Goal: Task Accomplishment & Management: Manage account settings

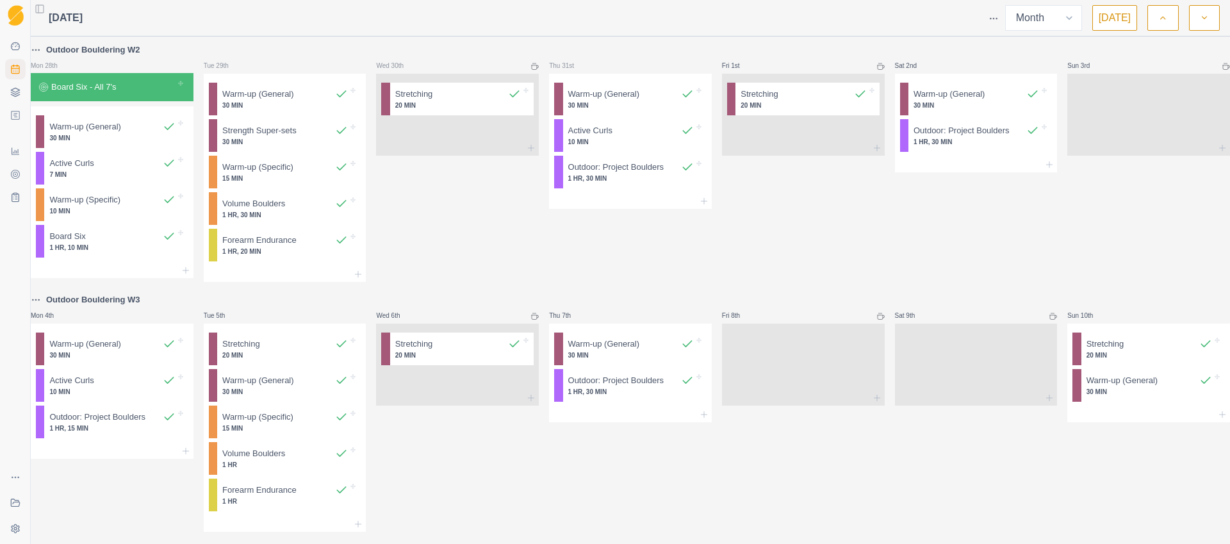
select select "month"
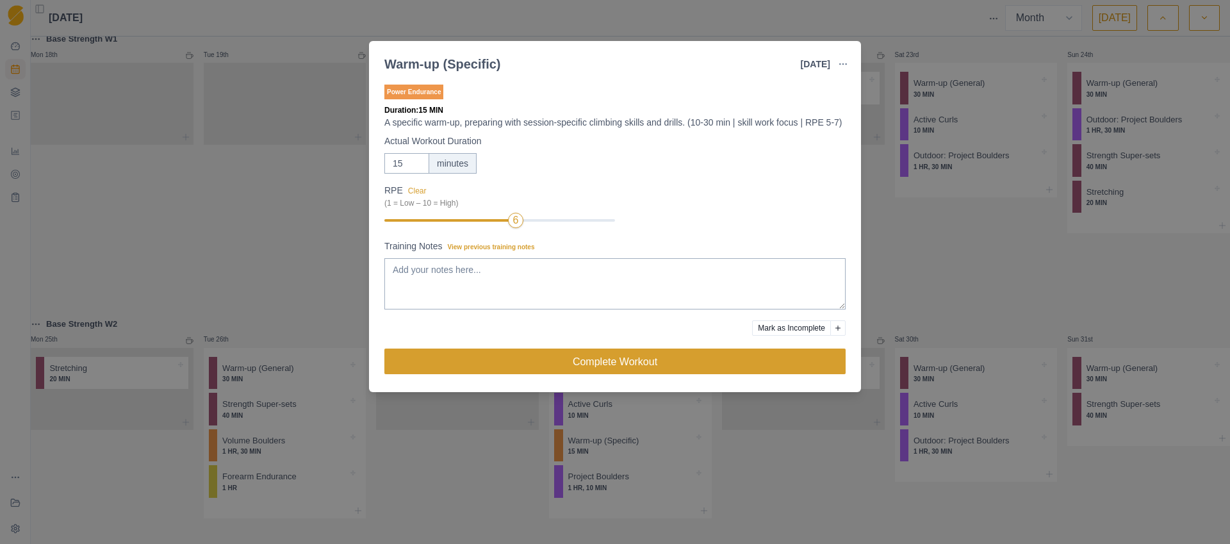
click at [588, 367] on button "Complete Workout" at bounding box center [614, 361] width 461 height 26
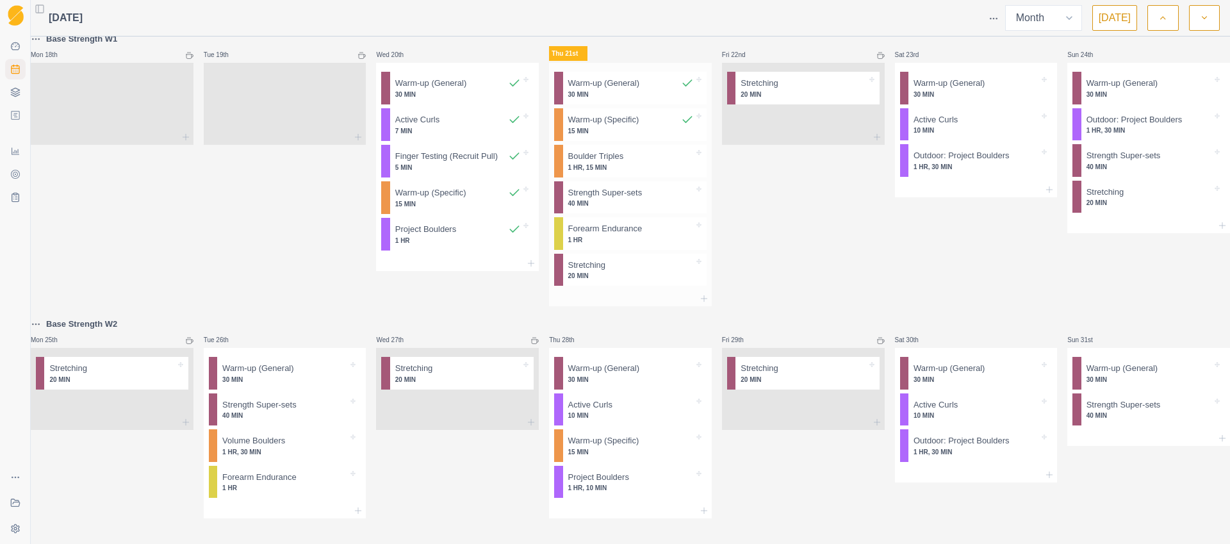
click at [642, 172] on div "Boulder Triples 1 HR, 15 MIN" at bounding box center [634, 161] width 143 height 33
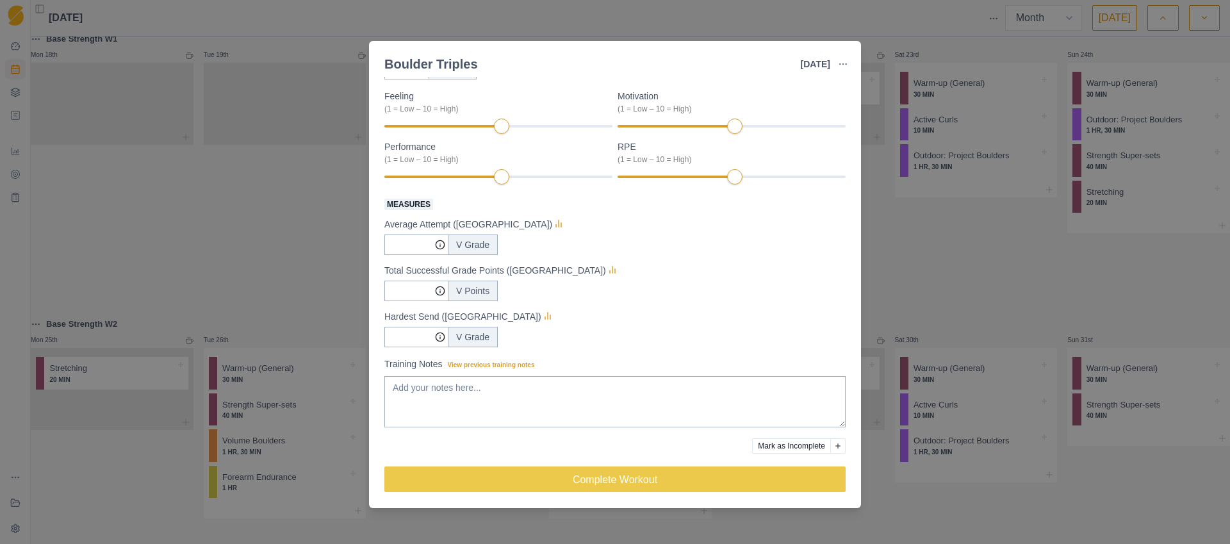
scroll to position [133, 0]
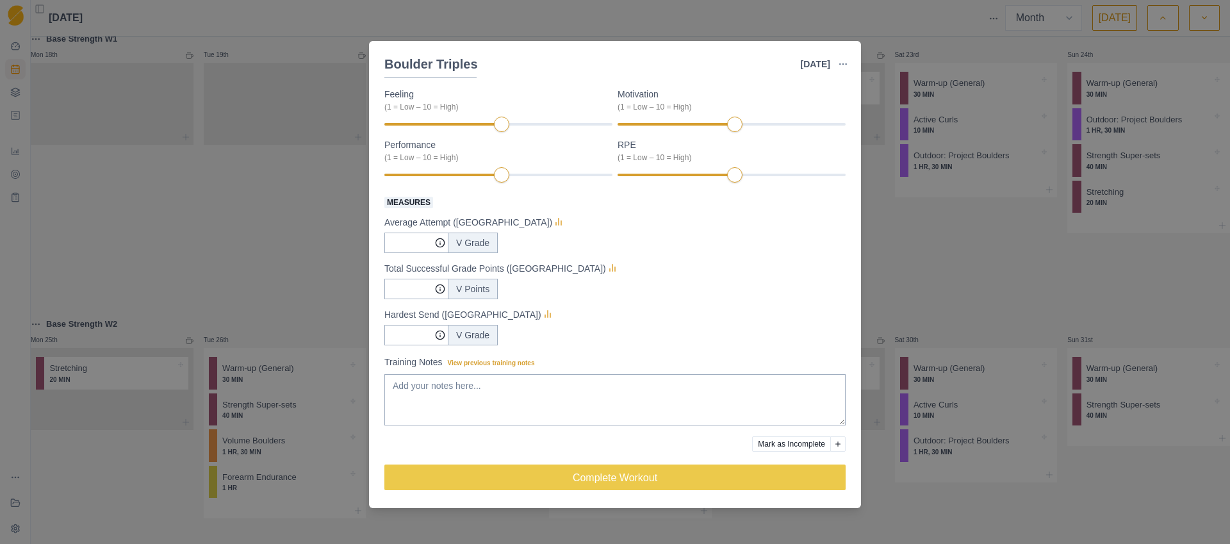
click at [227, 239] on div "Boulder Triples [DATE] Link To Goal View Workout Metrics Edit Original Workout …" at bounding box center [615, 272] width 1230 height 544
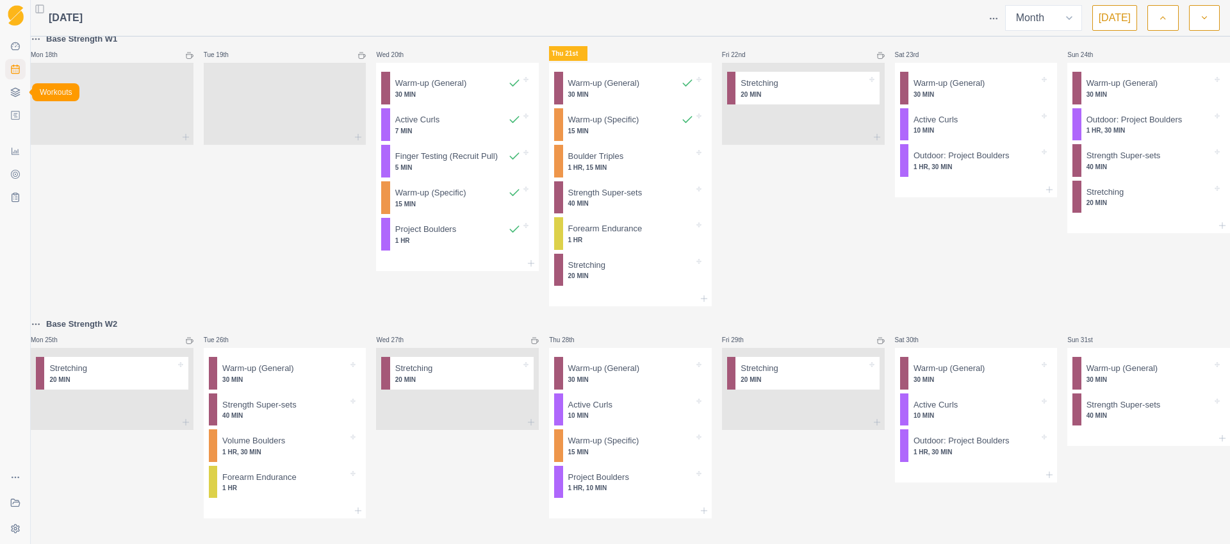
click at [14, 94] on polyline at bounding box center [15, 93] width 8 height 2
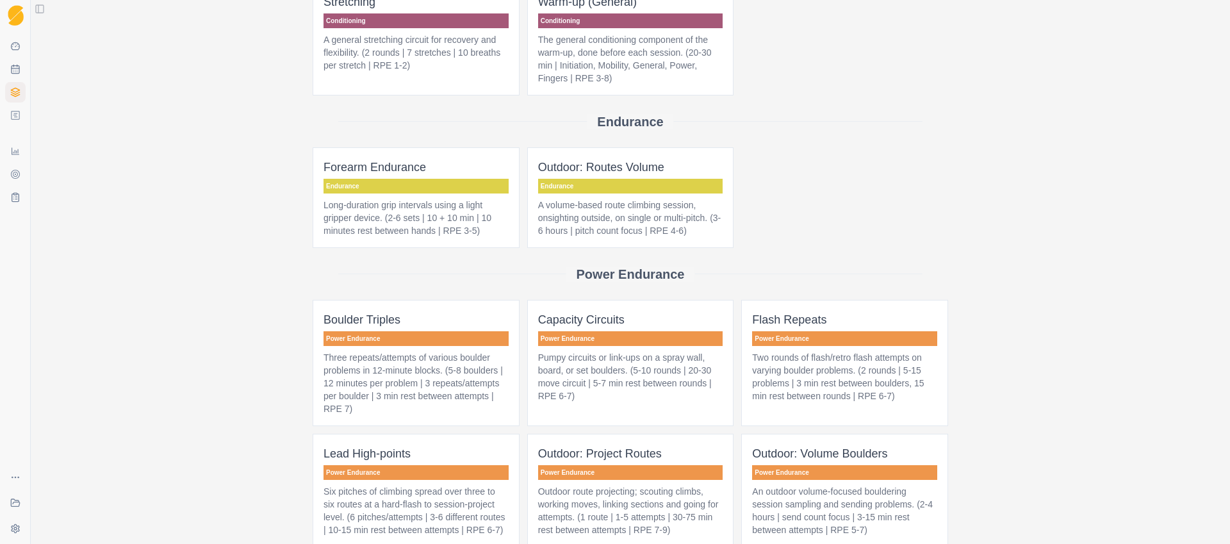
scroll to position [584, 0]
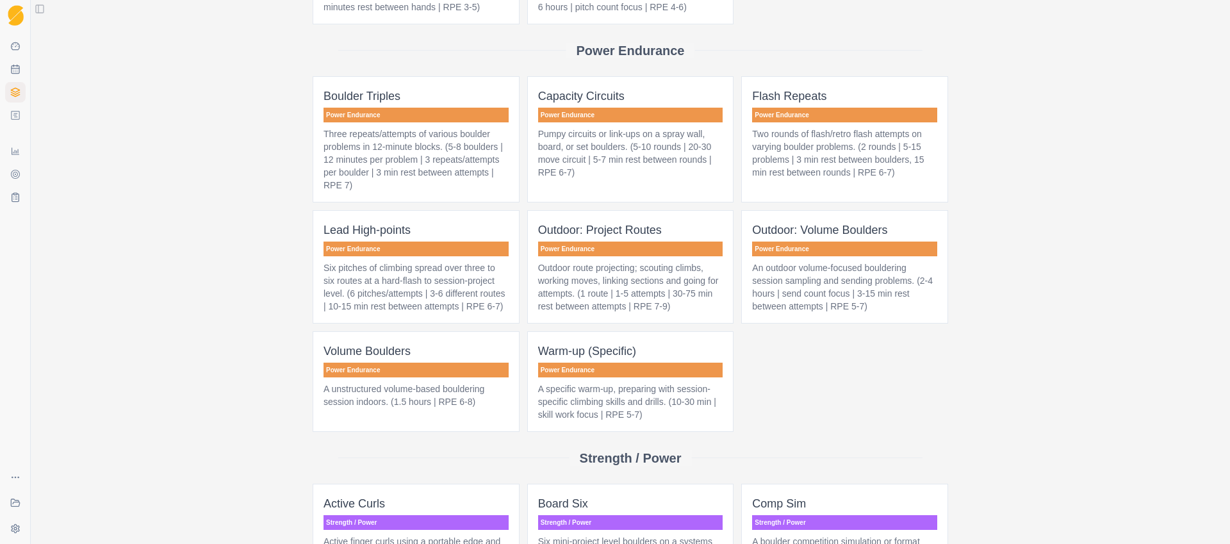
click at [343, 176] on p "Three repeats/attempts of various boulder problems in 12-minute blocks. (5-8 bo…" at bounding box center [415, 159] width 185 height 64
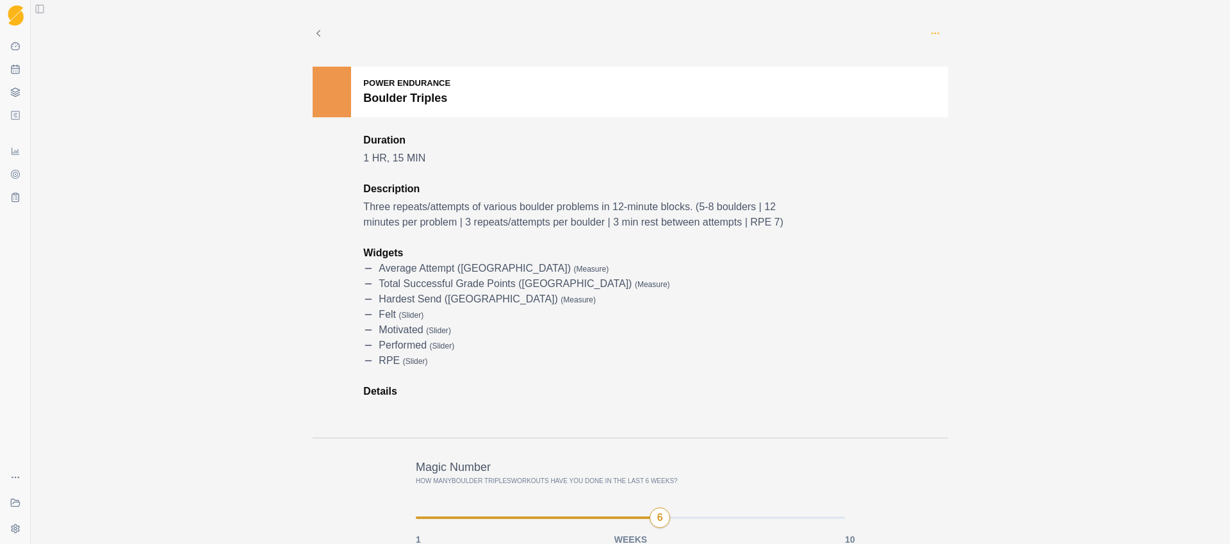
click at [930, 35] on icon "button" at bounding box center [935, 33] width 10 height 10
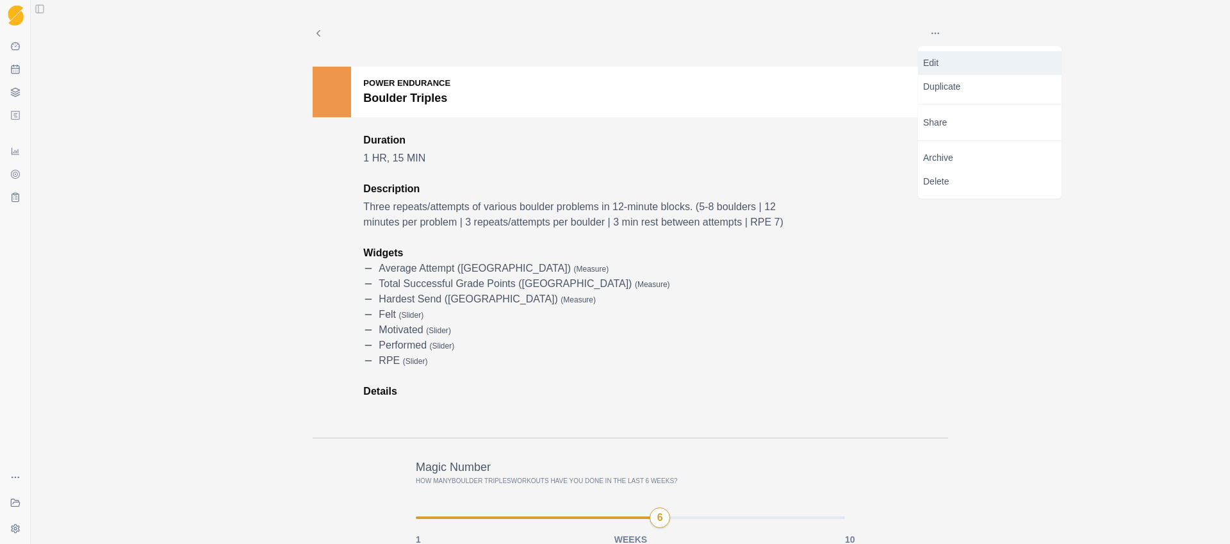
click at [947, 66] on p "Edit" at bounding box center [989, 62] width 133 height 13
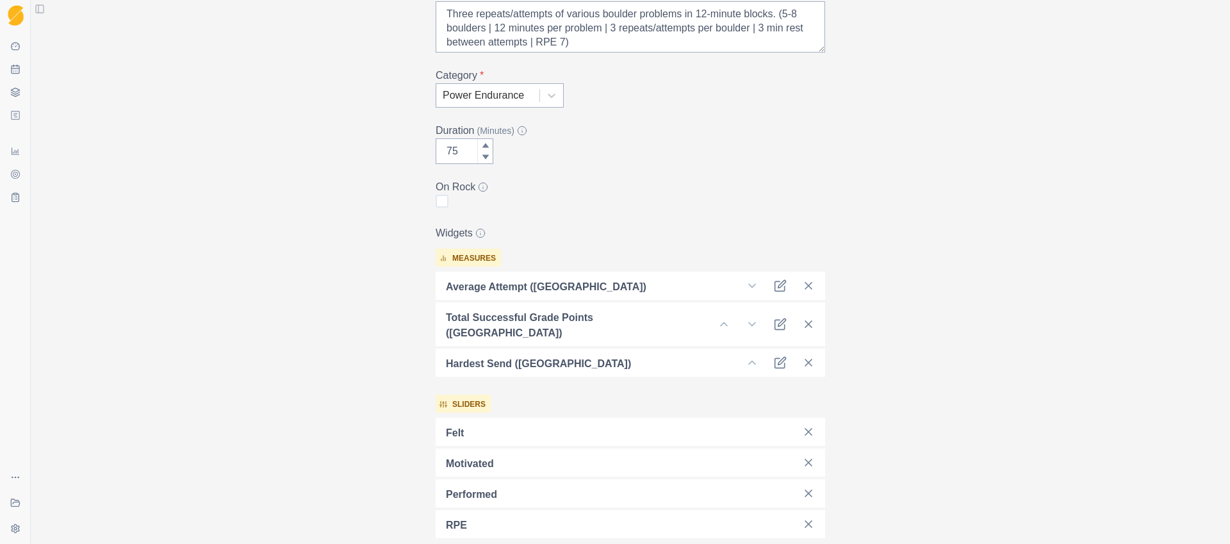
scroll to position [224, 0]
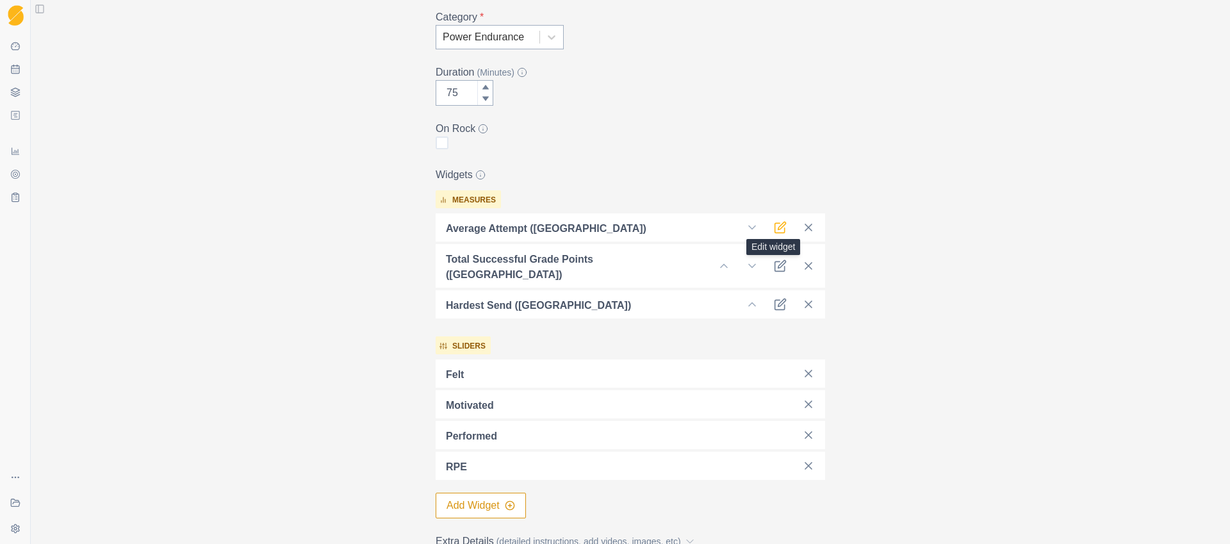
click at [779, 230] on icon at bounding box center [780, 227] width 13 height 13
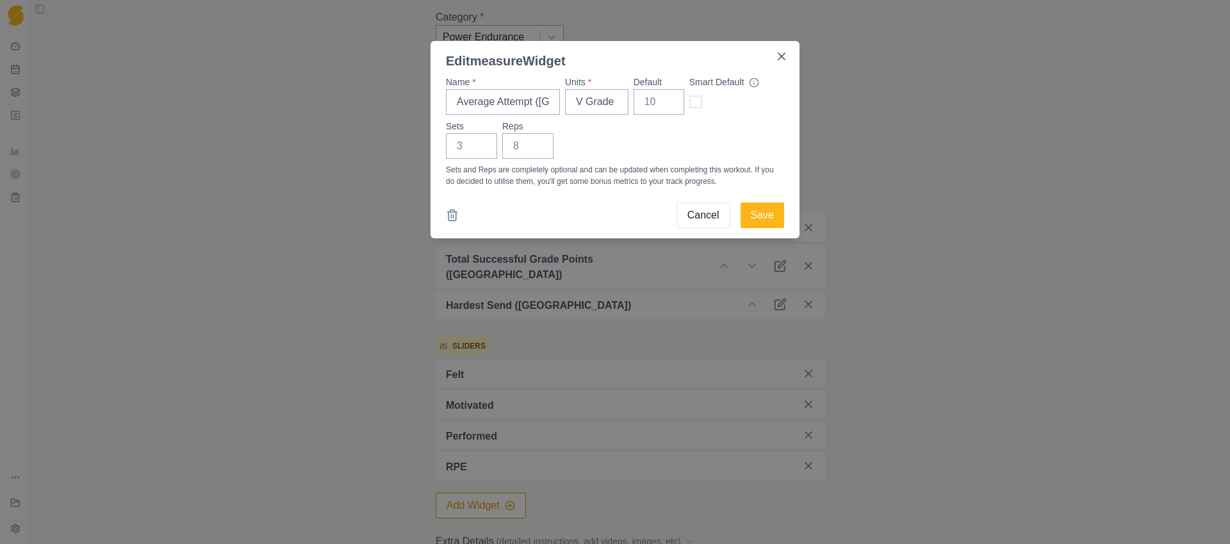
click at [699, 104] on span at bounding box center [695, 101] width 13 height 13
click at [689, 102] on input "checkbox" at bounding box center [689, 102] width 1 height 1
checkbox input "true"
click at [769, 210] on button "Save" at bounding box center [762, 215] width 44 height 26
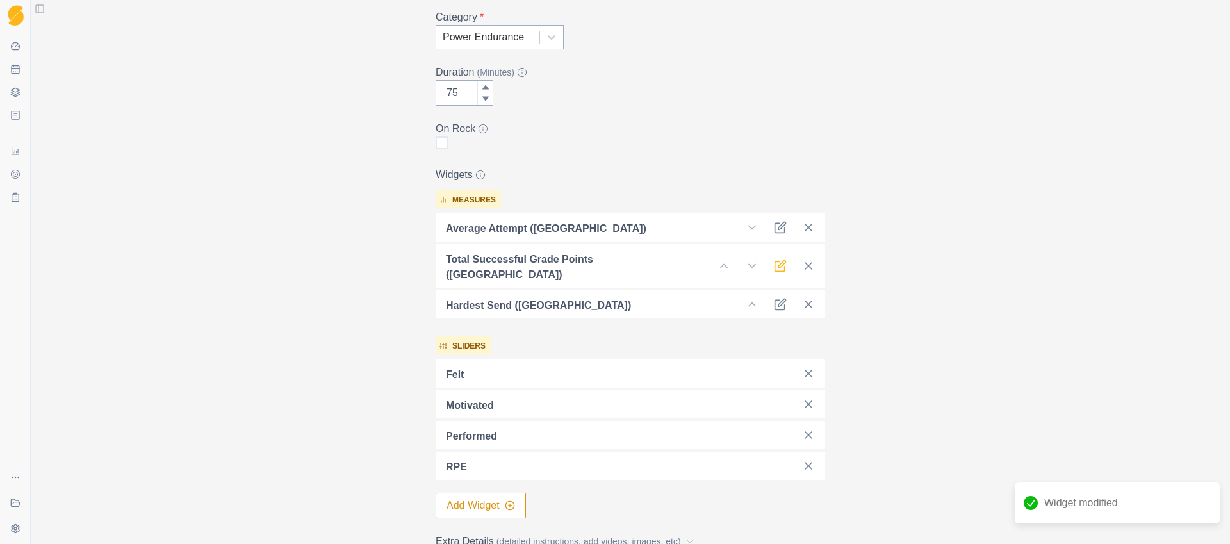
click at [778, 261] on icon at bounding box center [782, 265] width 8 height 8
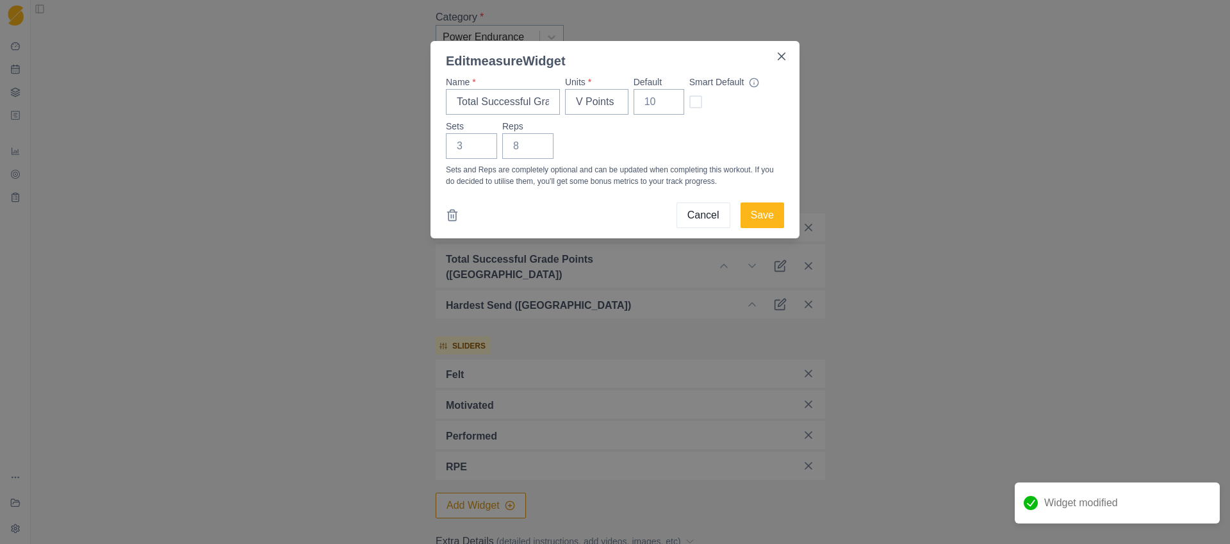
click at [691, 102] on span at bounding box center [695, 101] width 13 height 13
click at [689, 102] on input "checkbox" at bounding box center [689, 102] width 1 height 1
checkbox input "true"
click at [765, 209] on button "Save" at bounding box center [762, 215] width 44 height 26
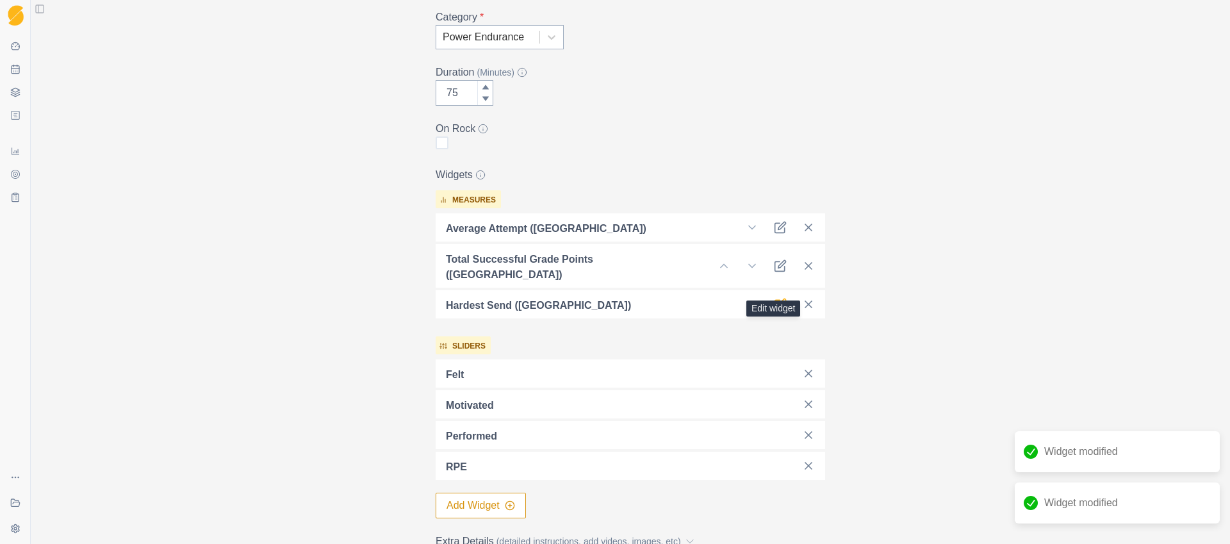
click at [779, 300] on icon at bounding box center [780, 305] width 10 height 10
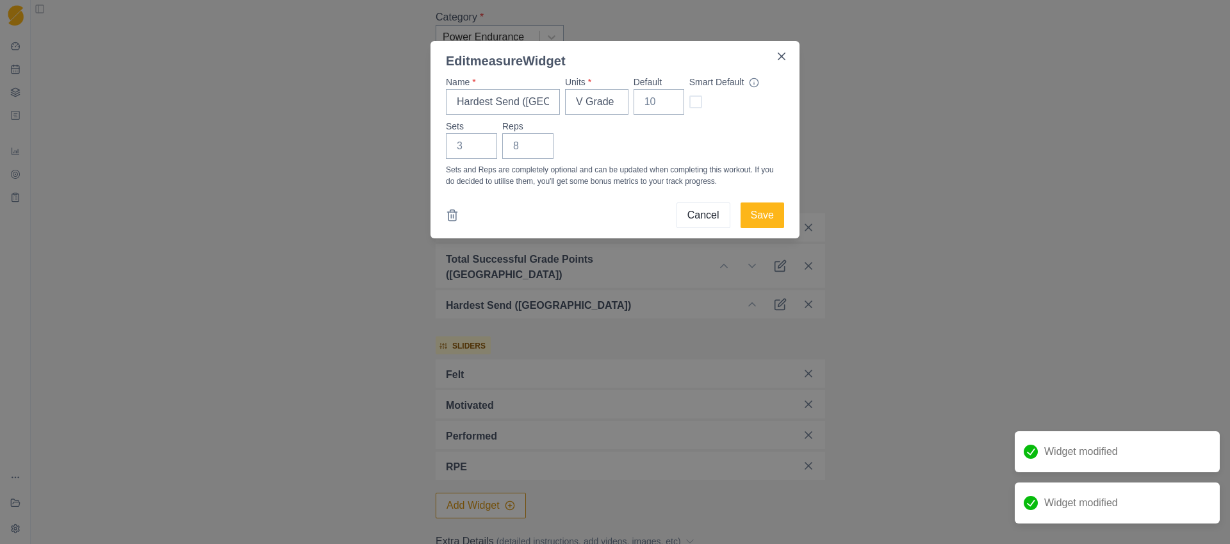
click at [696, 101] on span at bounding box center [695, 101] width 13 height 13
click at [689, 102] on input "checkbox" at bounding box center [689, 102] width 1 height 1
checkbox input "true"
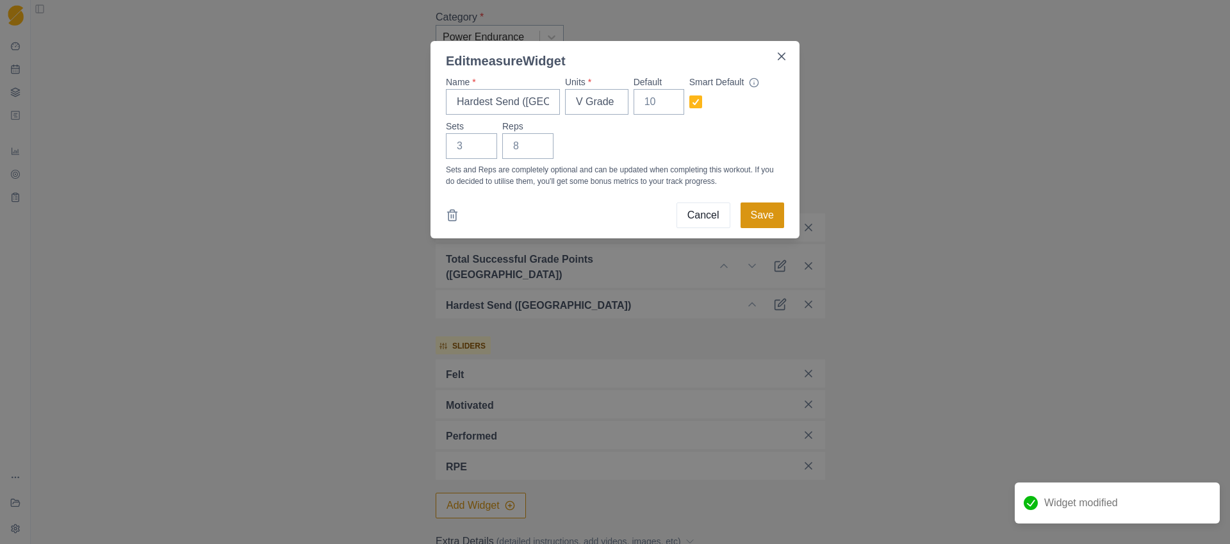
click at [755, 213] on button "Save" at bounding box center [762, 215] width 44 height 26
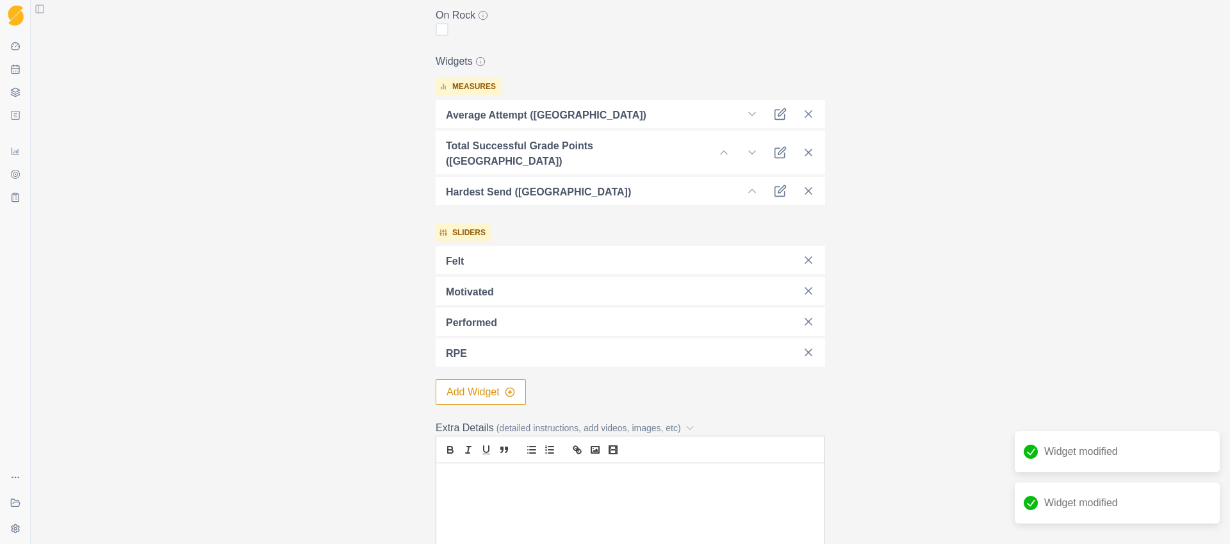
scroll to position [526, 0]
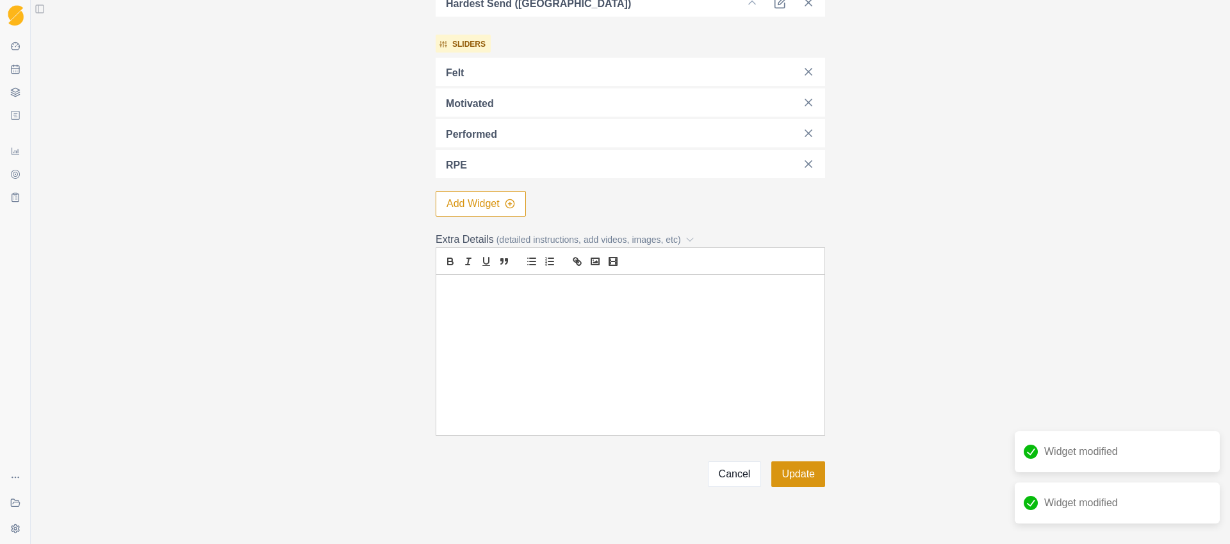
click at [803, 461] on button "Update" at bounding box center [798, 474] width 54 height 26
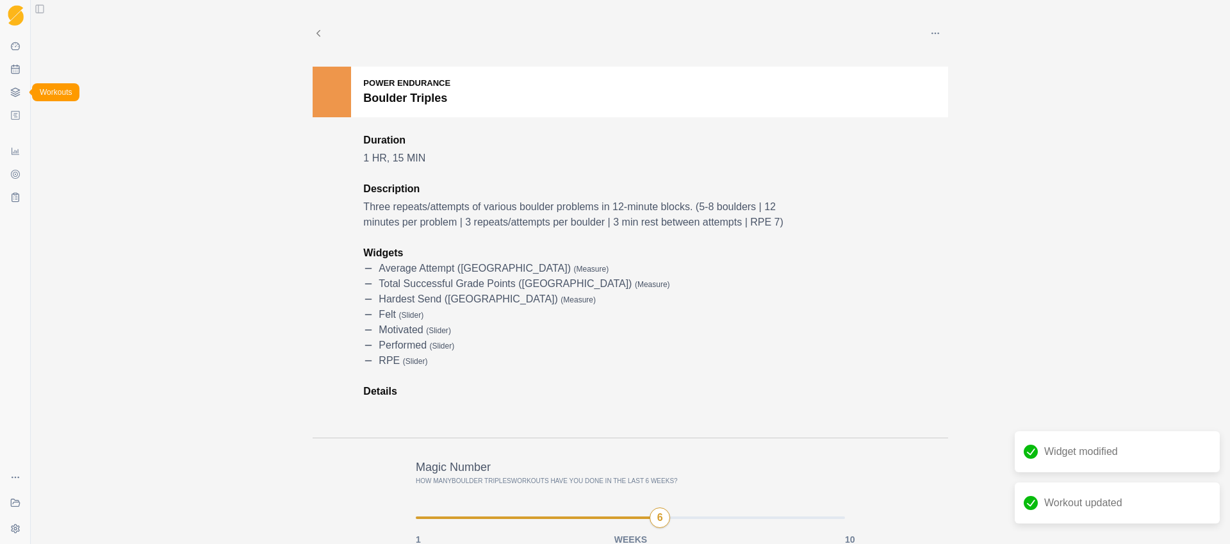
click at [15, 89] on icon at bounding box center [15, 92] width 10 height 10
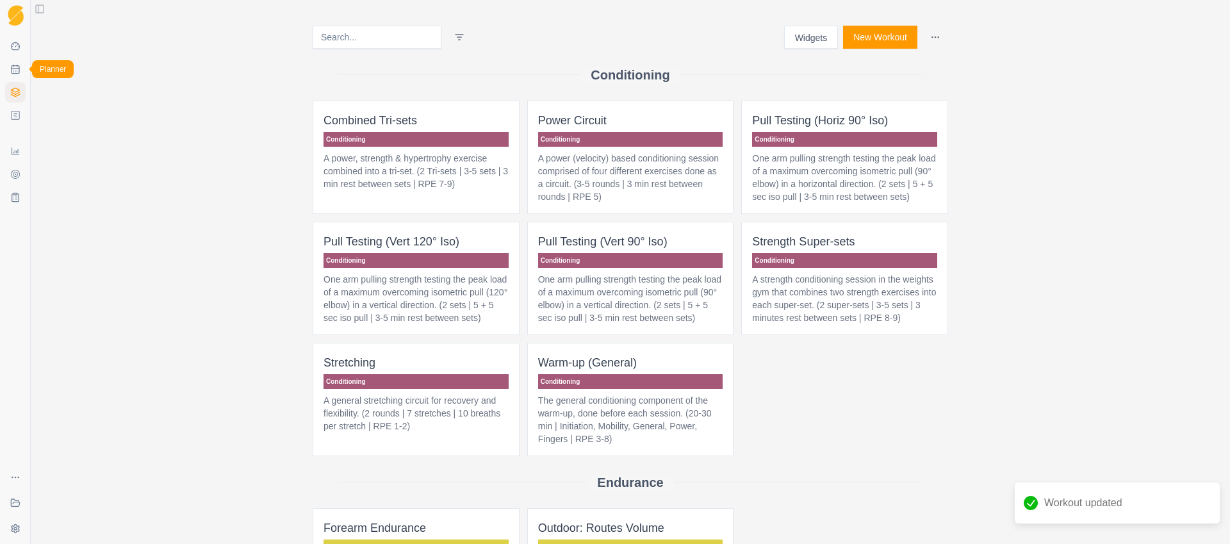
click at [15, 72] on icon at bounding box center [15, 69] width 10 height 10
select select "month"
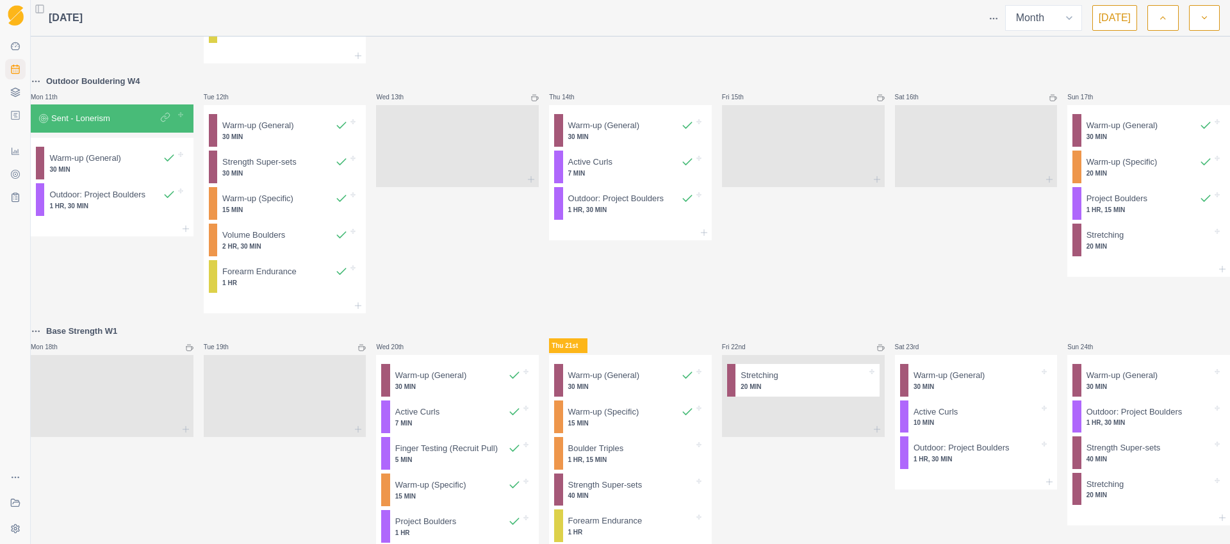
scroll to position [627, 0]
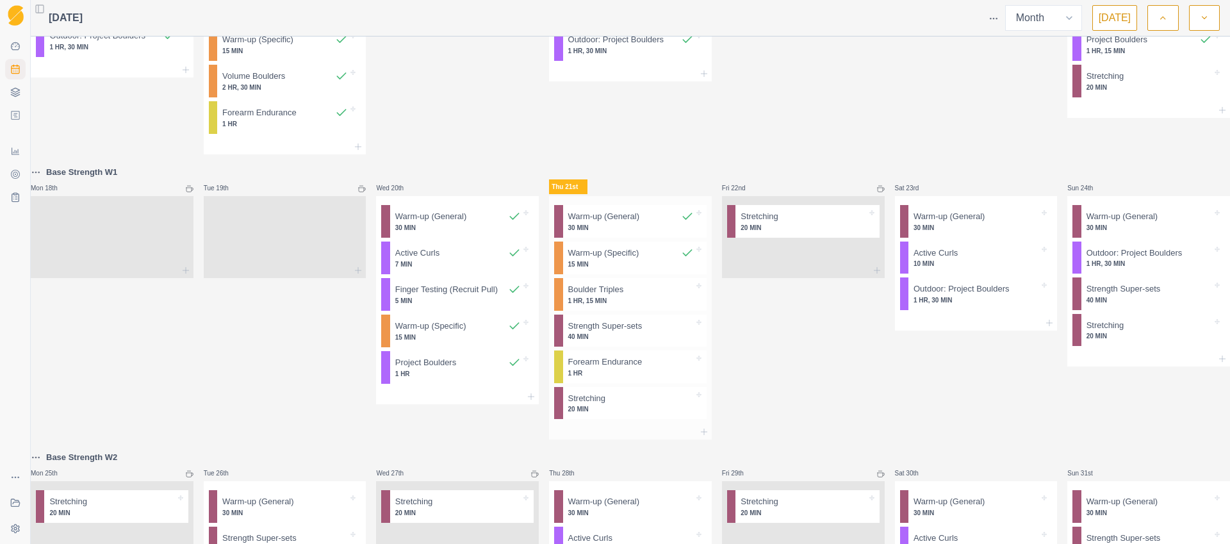
click at [618, 306] on p "1 HR, 15 MIN" at bounding box center [631, 301] width 126 height 10
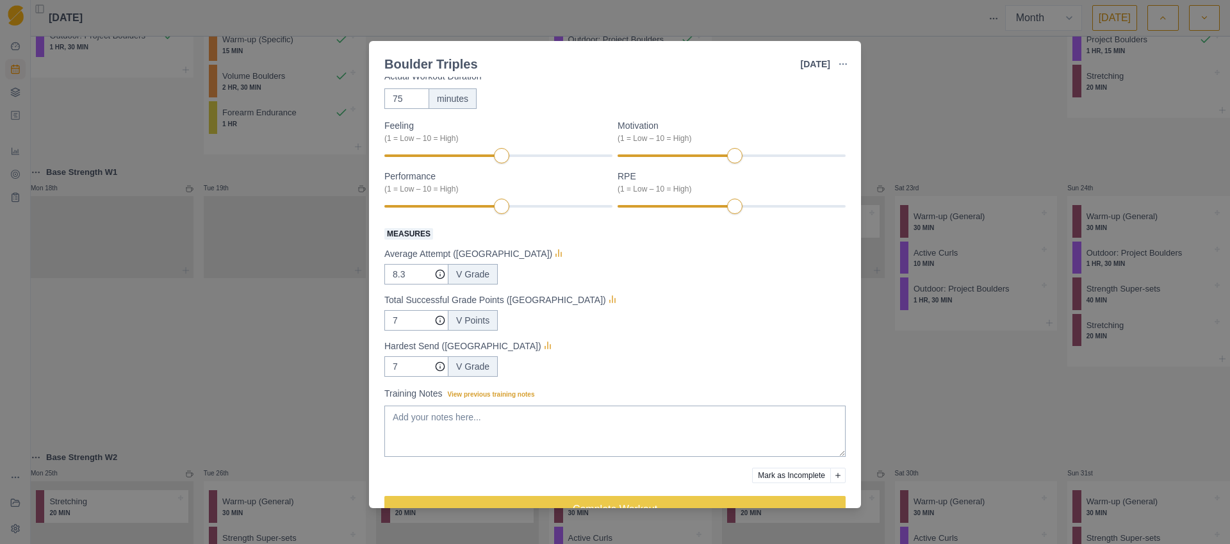
scroll to position [110, 0]
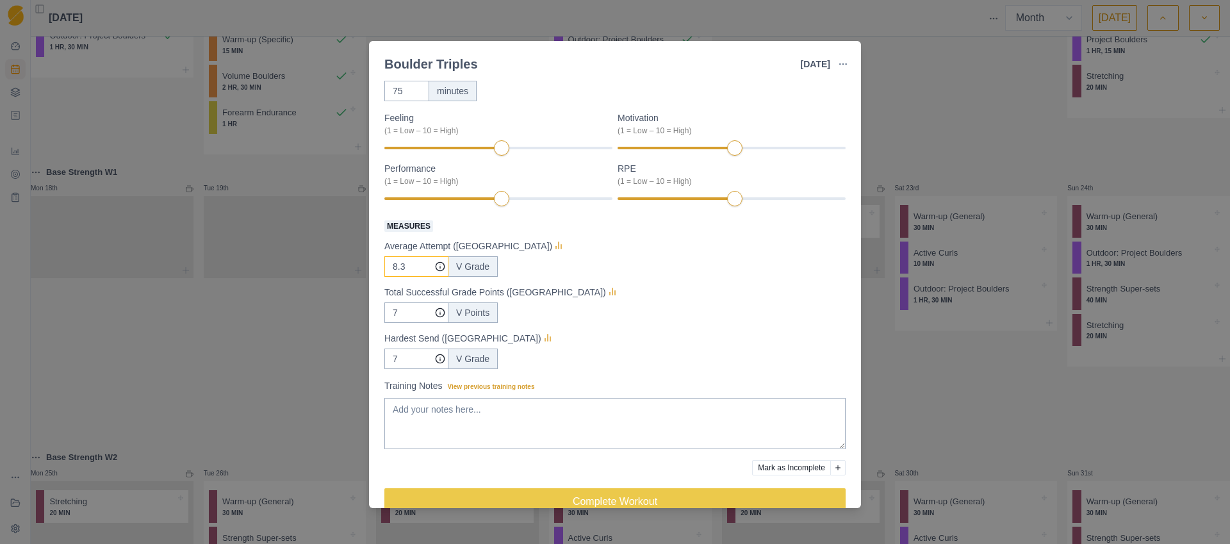
drag, startPoint x: 420, startPoint y: 270, endPoint x: 390, endPoint y: 269, distance: 29.5
click at [390, 269] on input "8.3" at bounding box center [416, 266] width 64 height 20
type input "6"
drag, startPoint x: 400, startPoint y: 364, endPoint x: 389, endPoint y: 363, distance: 10.3
click at [390, 277] on input "7" at bounding box center [416, 266] width 64 height 20
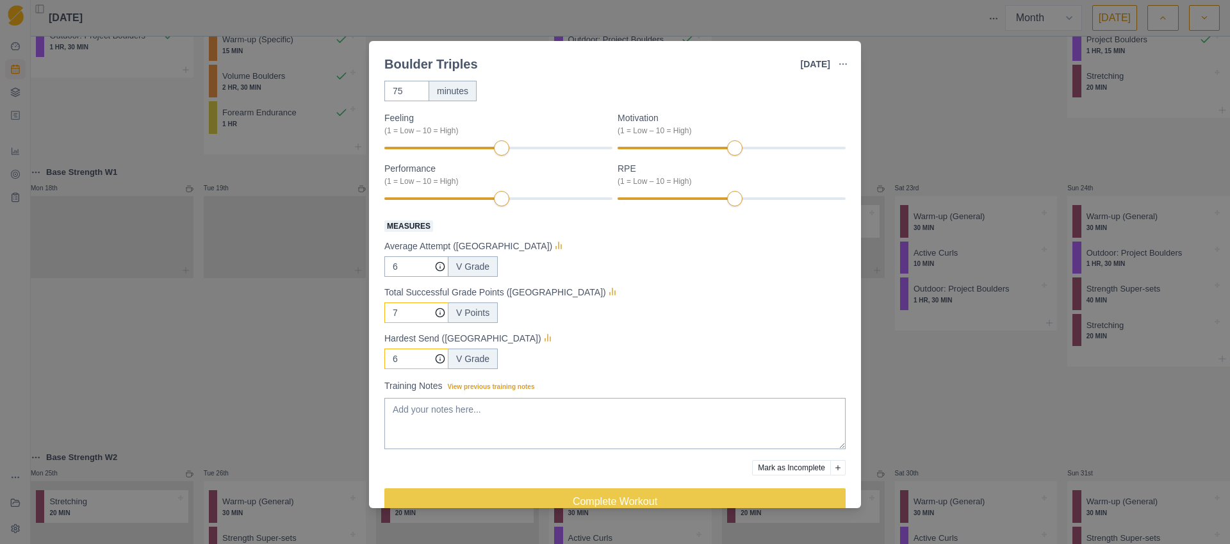
type input "6"
drag, startPoint x: 402, startPoint y: 310, endPoint x: 381, endPoint y: 311, distance: 21.2
click at [381, 311] on div "Power Endurance Duration: 1 HR, 15 MIN Three repeats/attempts of various boulde…" at bounding box center [615, 292] width 492 height 431
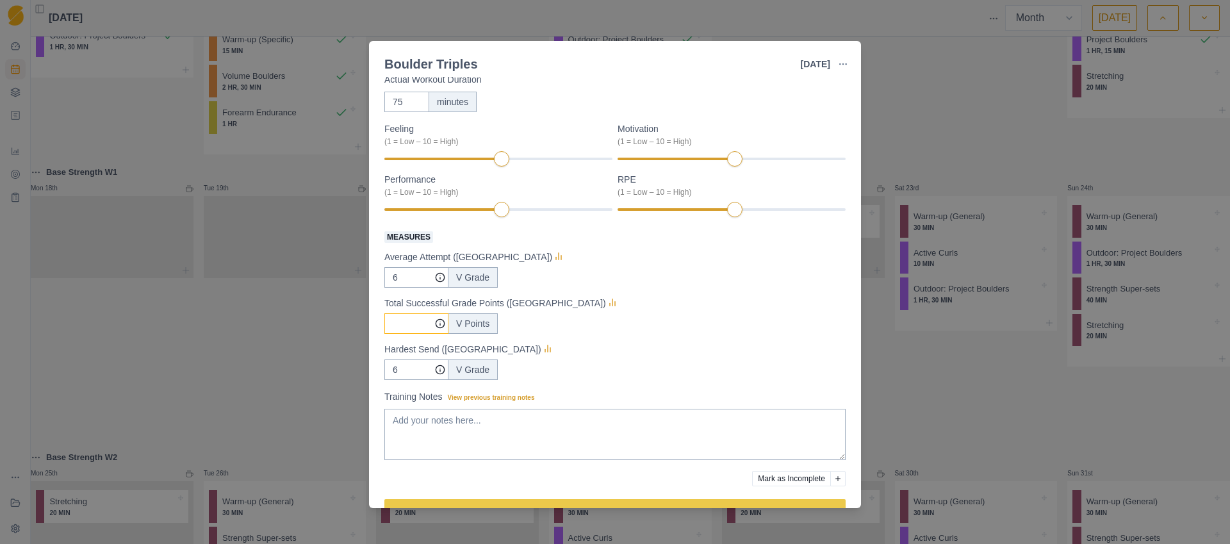
scroll to position [134, 0]
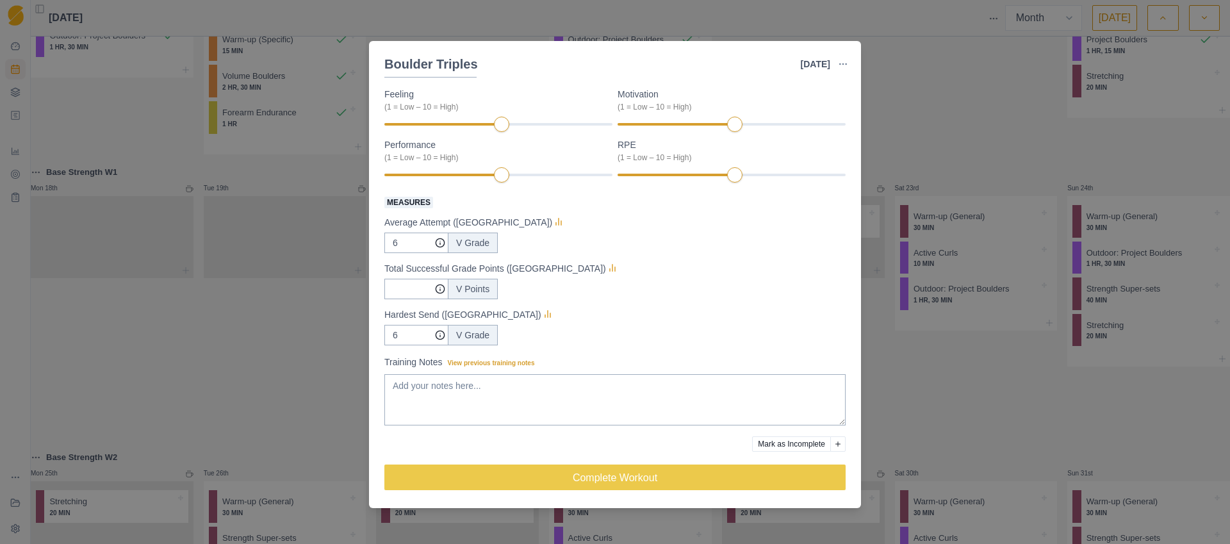
click at [332, 390] on div "Boulder Triples [DATE] Link To Goal View Workout Metrics Edit Original Workout …" at bounding box center [615, 272] width 1230 height 544
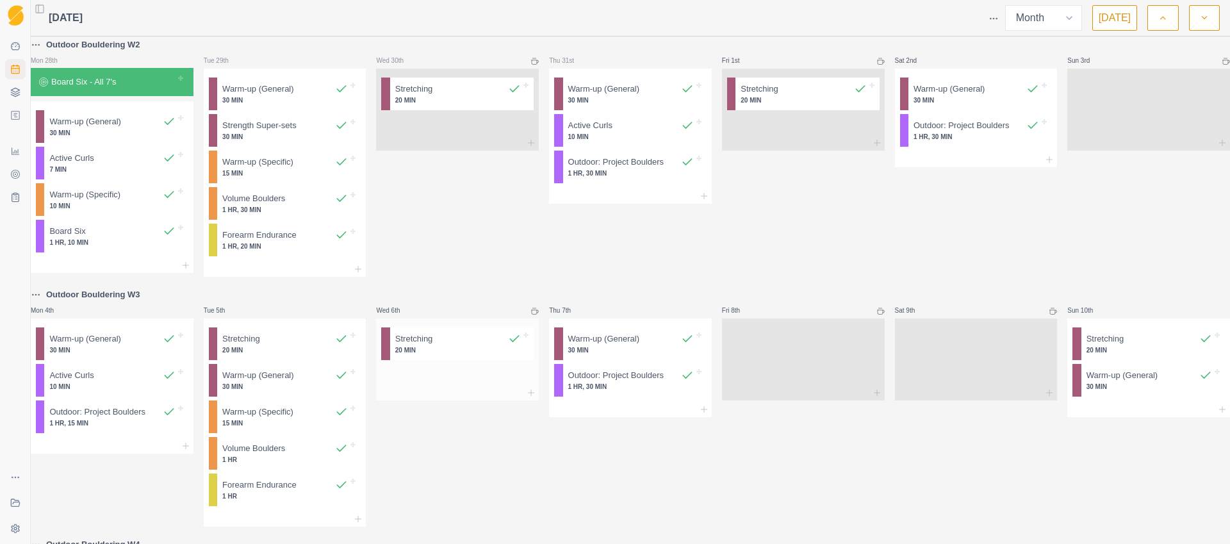
scroll to position [0, 0]
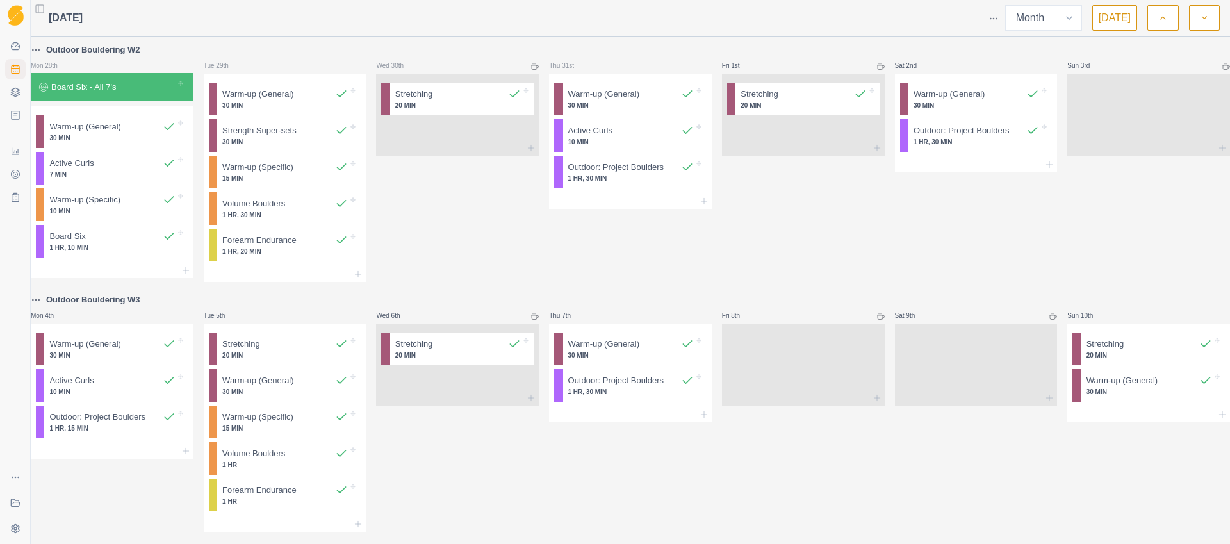
click at [1159, 23] on icon "button" at bounding box center [1162, 18] width 9 height 13
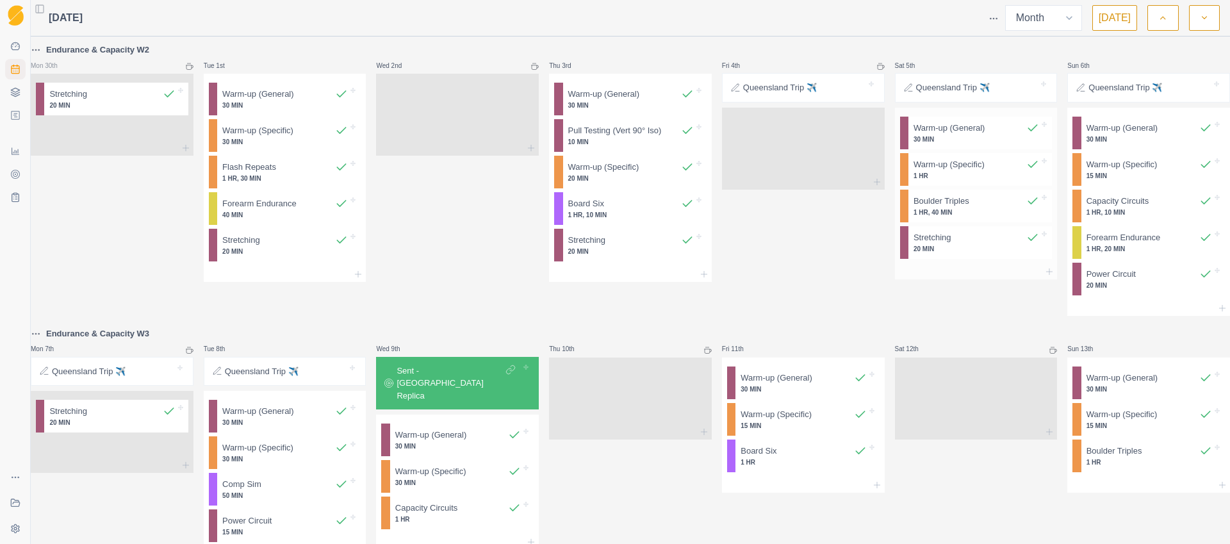
click at [921, 215] on p "1 HR, 40 MIN" at bounding box center [976, 213] width 126 height 10
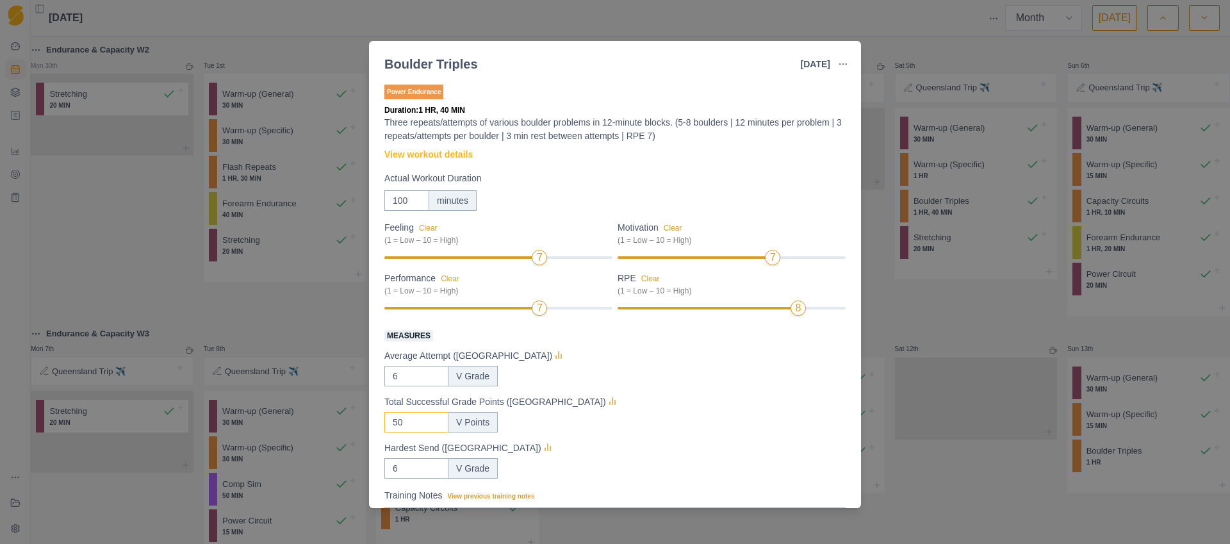
click at [407, 386] on input "50" at bounding box center [416, 376] width 64 height 20
type input "5"
type input "4"
drag, startPoint x: 418, startPoint y: 380, endPoint x: 384, endPoint y: 378, distance: 34.0
click at [386, 379] on input "6" at bounding box center [416, 376] width 64 height 20
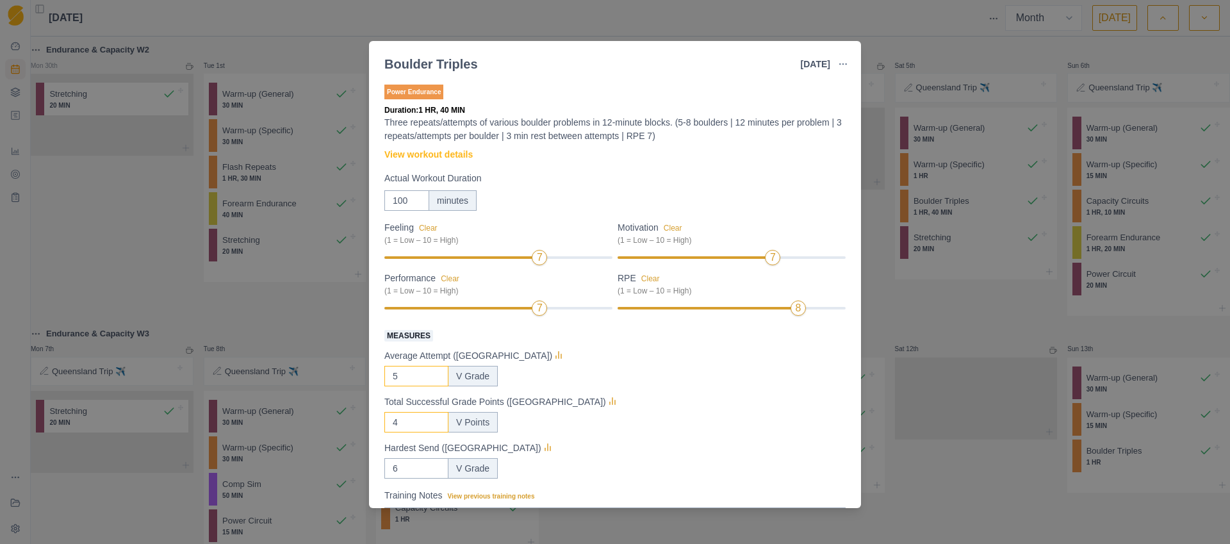
type input "5"
drag, startPoint x: 410, startPoint y: 425, endPoint x: 377, endPoint y: 427, distance: 32.7
click at [378, 427] on div "Power Endurance Duration: 1 HR, 40 MIN Three repeats/attempts of various boulde…" at bounding box center [615, 292] width 492 height 431
type input "10"
drag, startPoint x: 403, startPoint y: 469, endPoint x: 385, endPoint y: 468, distance: 18.0
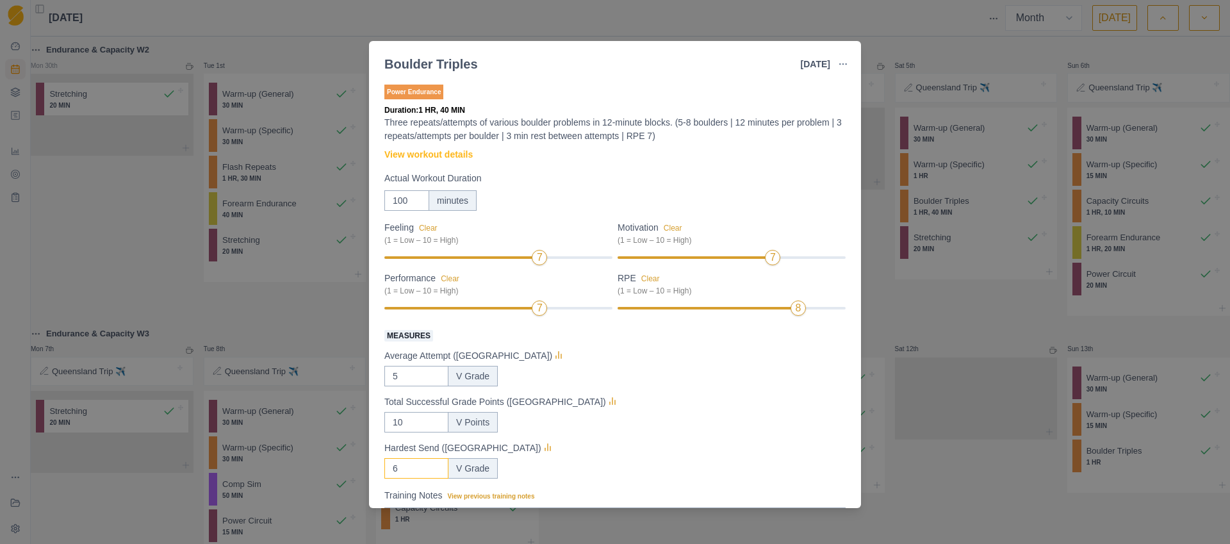
click at [385, 386] on input "6" at bounding box center [416, 376] width 64 height 20
type input "5"
drag, startPoint x: 405, startPoint y: 422, endPoint x: 376, endPoint y: 425, distance: 28.9
click at [376, 425] on div "Power Endurance Duration: 1 HR, 40 MIN Three repeats/attempts of various boulde…" at bounding box center [615, 292] width 492 height 431
type input "50"
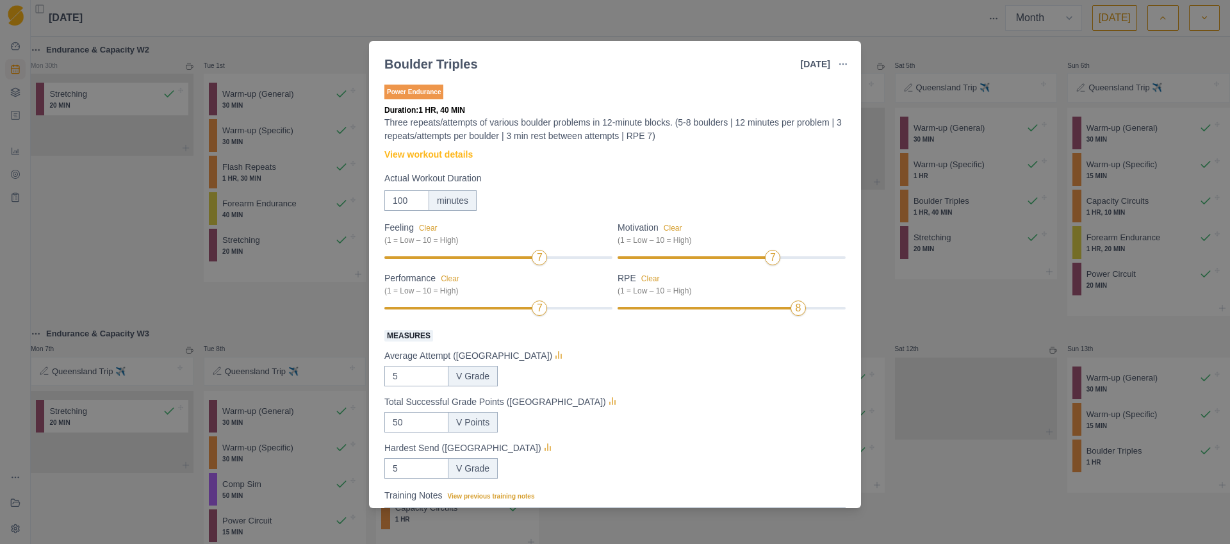
click at [662, 405] on div "Total Successful Grade Points ([GEOGRAPHIC_DATA])" at bounding box center [614, 401] width 461 height 15
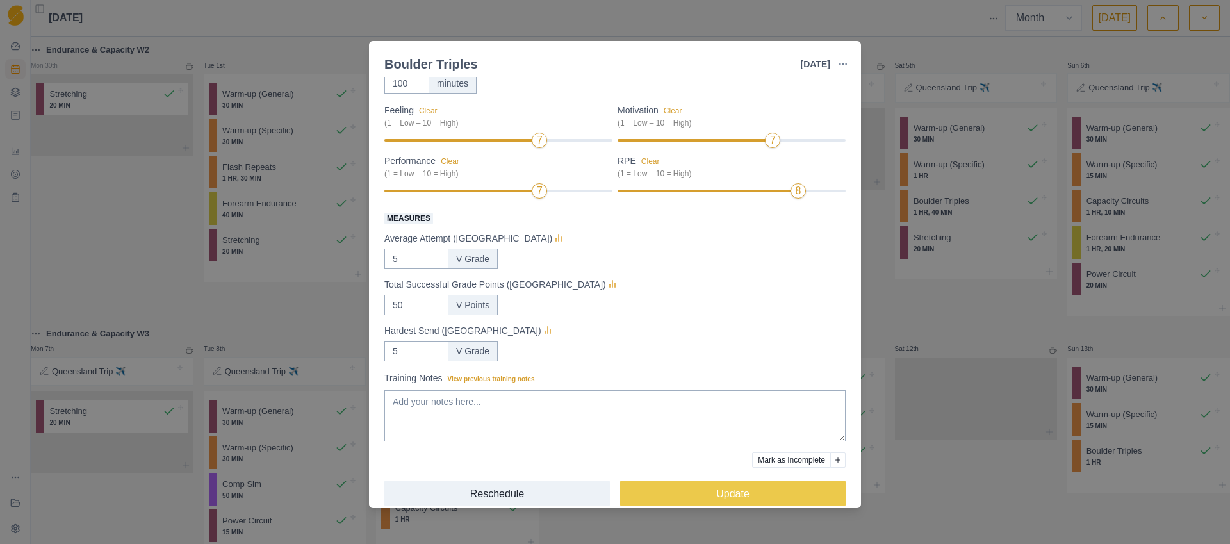
scroll to position [134, 0]
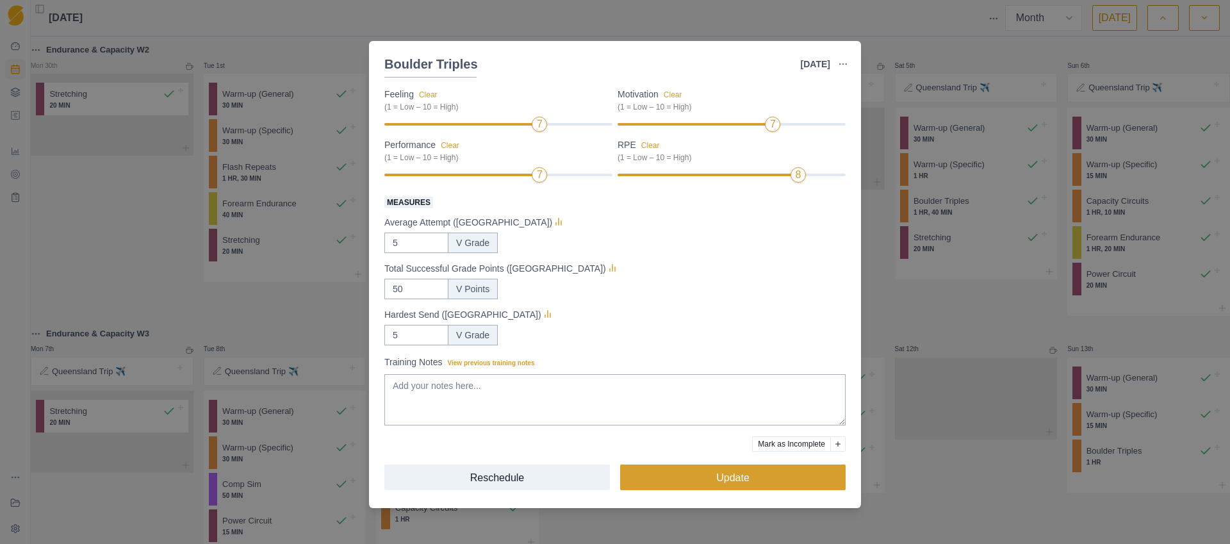
click at [715, 472] on button "Update" at bounding box center [732, 477] width 225 height 26
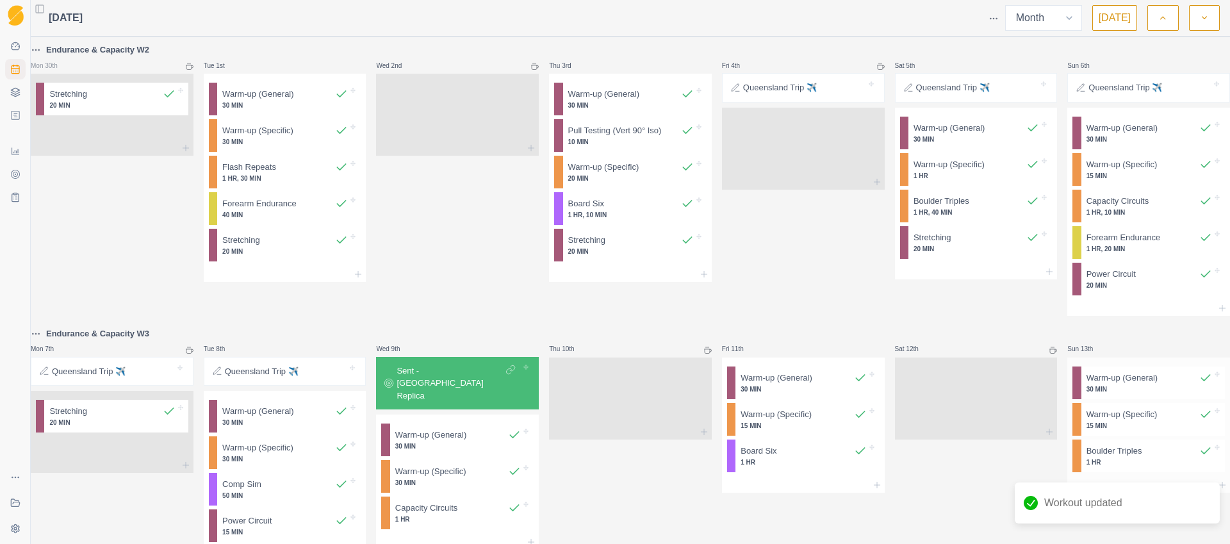
click at [1111, 467] on p "1 HR" at bounding box center [1149, 462] width 126 height 10
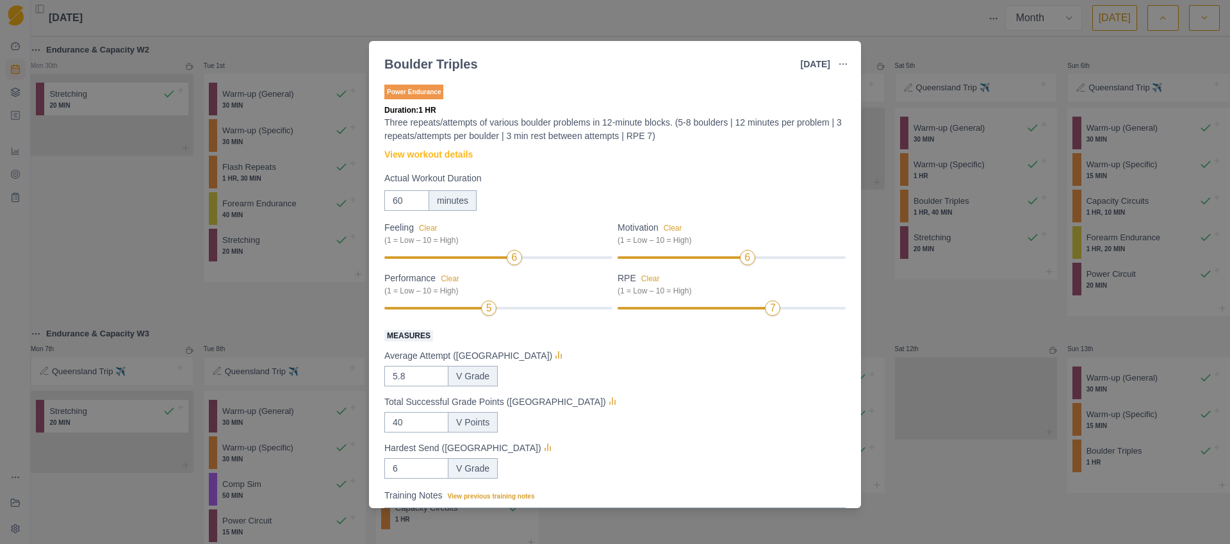
click at [912, 307] on div "Boulder Triples [DATE] Link To Goal View Workout Metrics Edit Original Workout …" at bounding box center [615, 272] width 1230 height 544
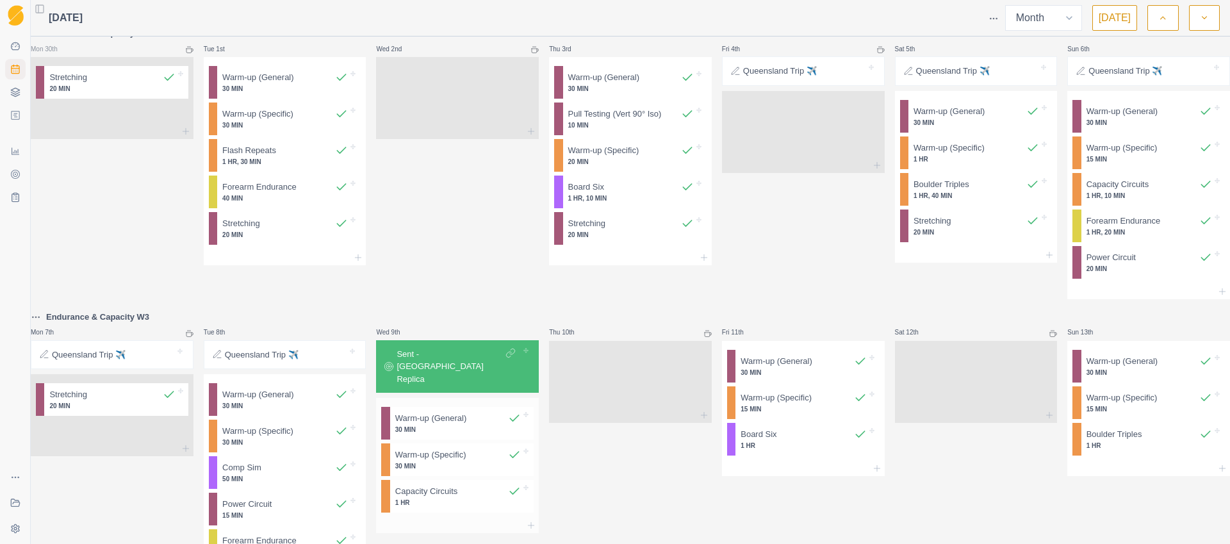
scroll to position [0, 0]
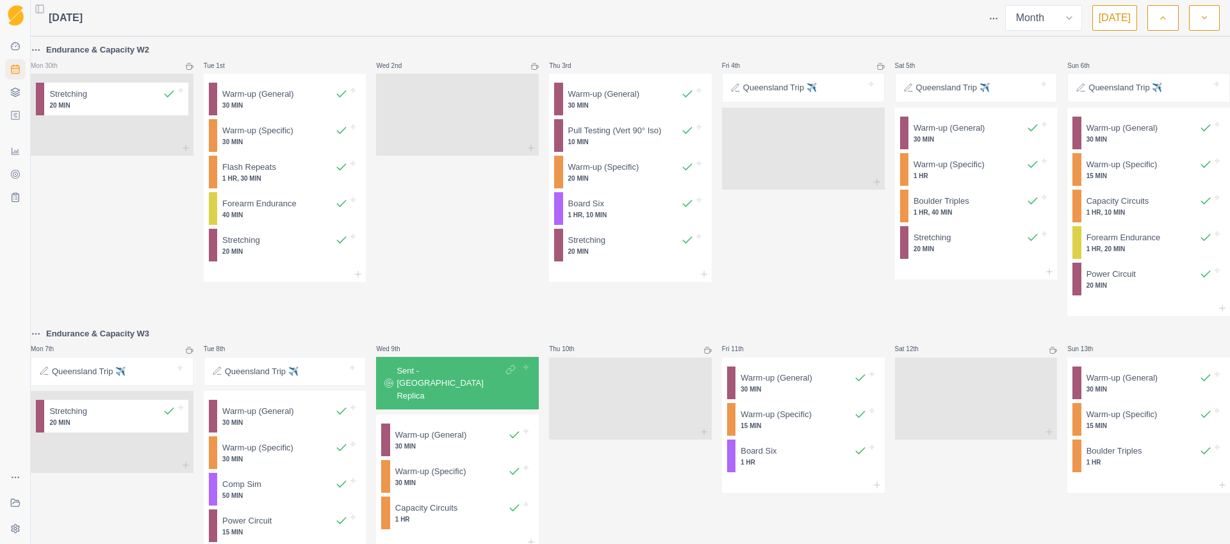
click at [1157, 17] on button "button" at bounding box center [1162, 18] width 31 height 26
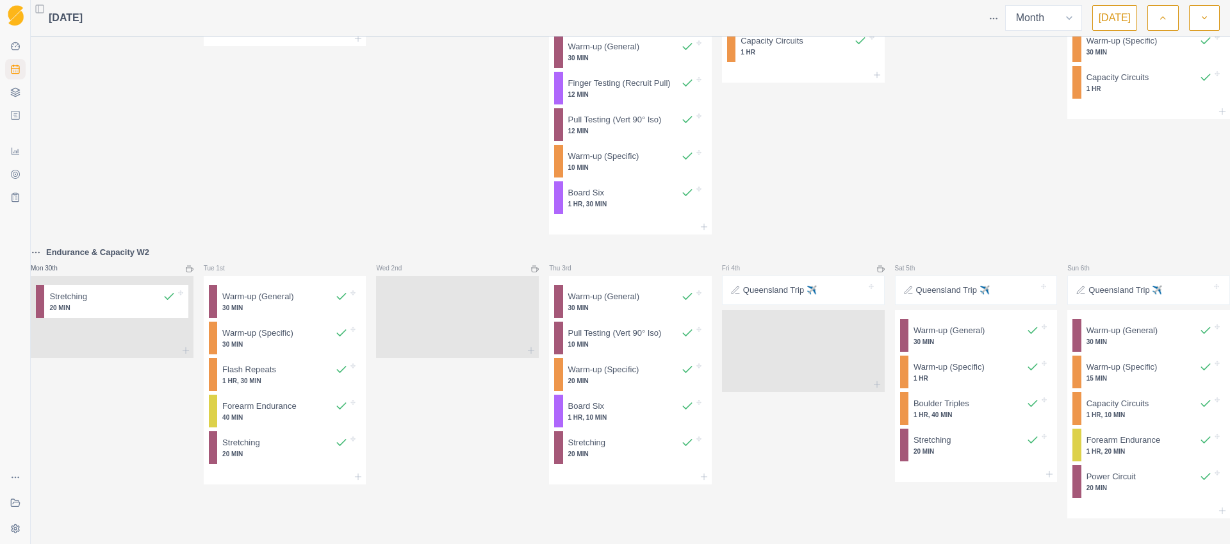
scroll to position [1201, 0]
click at [958, 410] on p "1 HR, 40 MIN" at bounding box center [976, 415] width 126 height 10
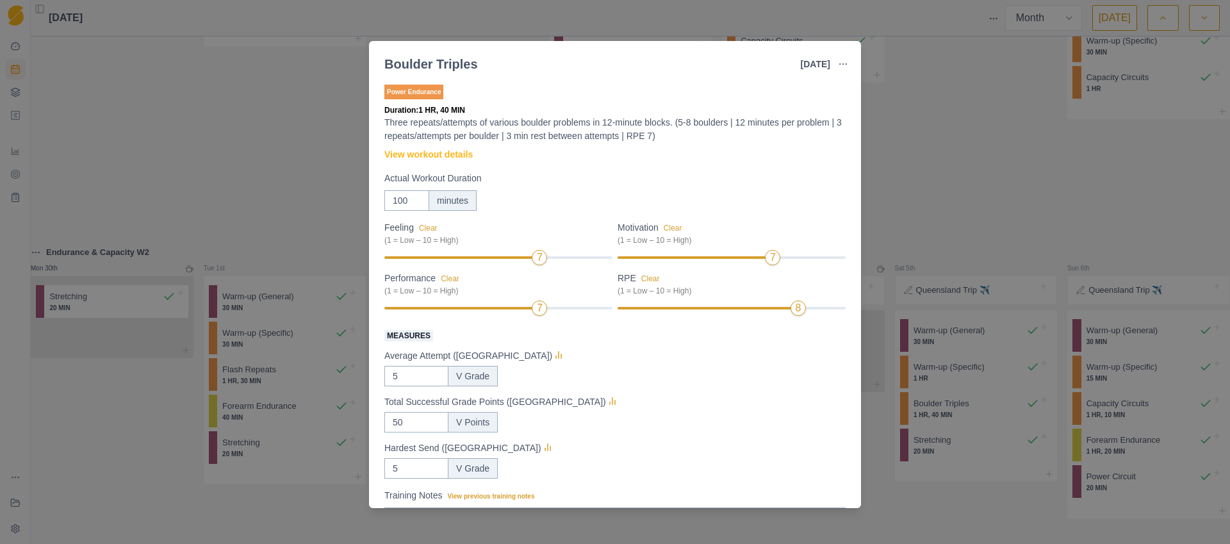
click at [987, 156] on div "Boulder Triples [DATE] Link To Goal View Workout Metrics Edit Original Workout …" at bounding box center [615, 272] width 1230 height 544
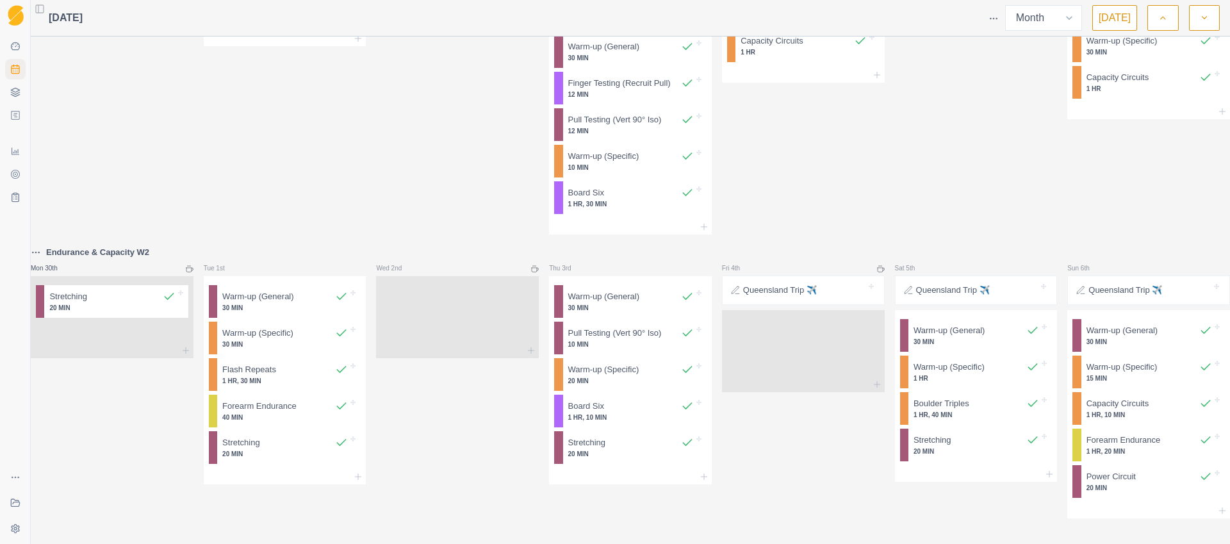
click at [1205, 15] on icon "button" at bounding box center [1204, 18] width 9 height 13
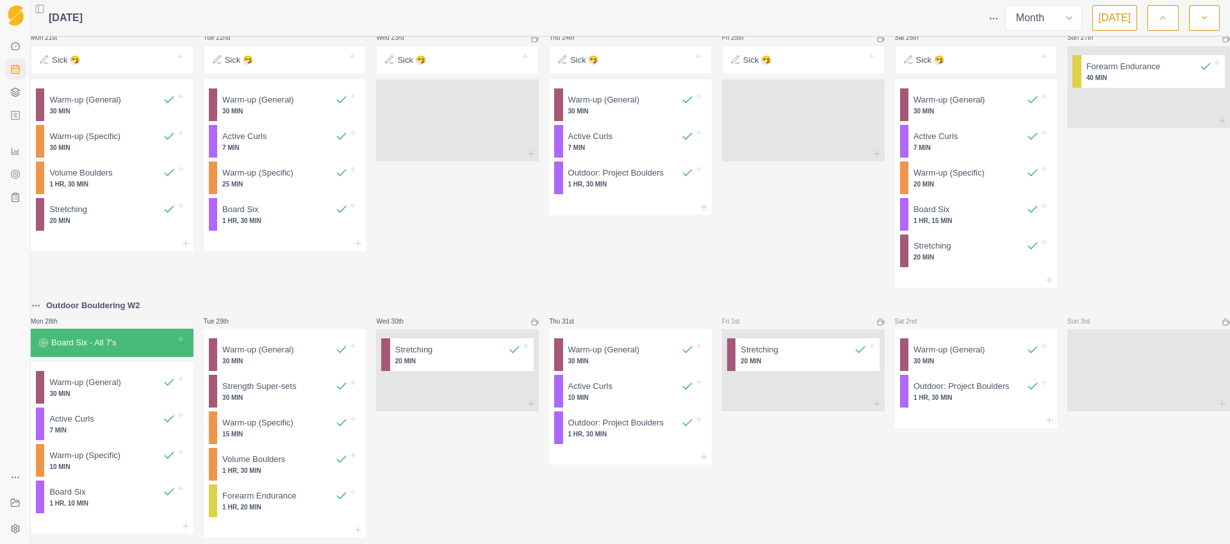
scroll to position [826, 0]
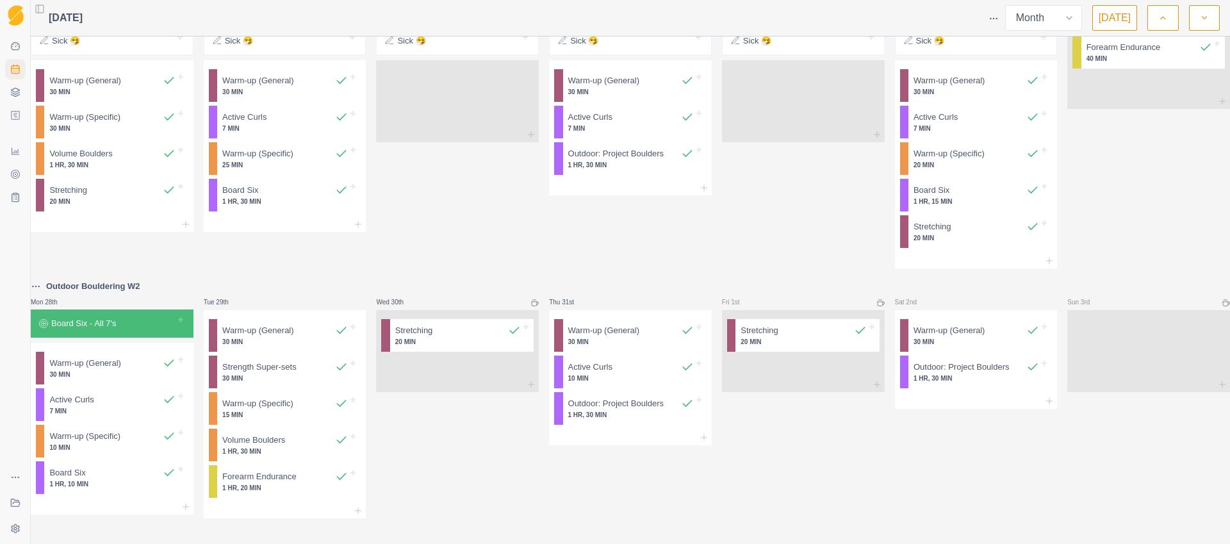
click at [1198, 22] on button "button" at bounding box center [1204, 18] width 31 height 26
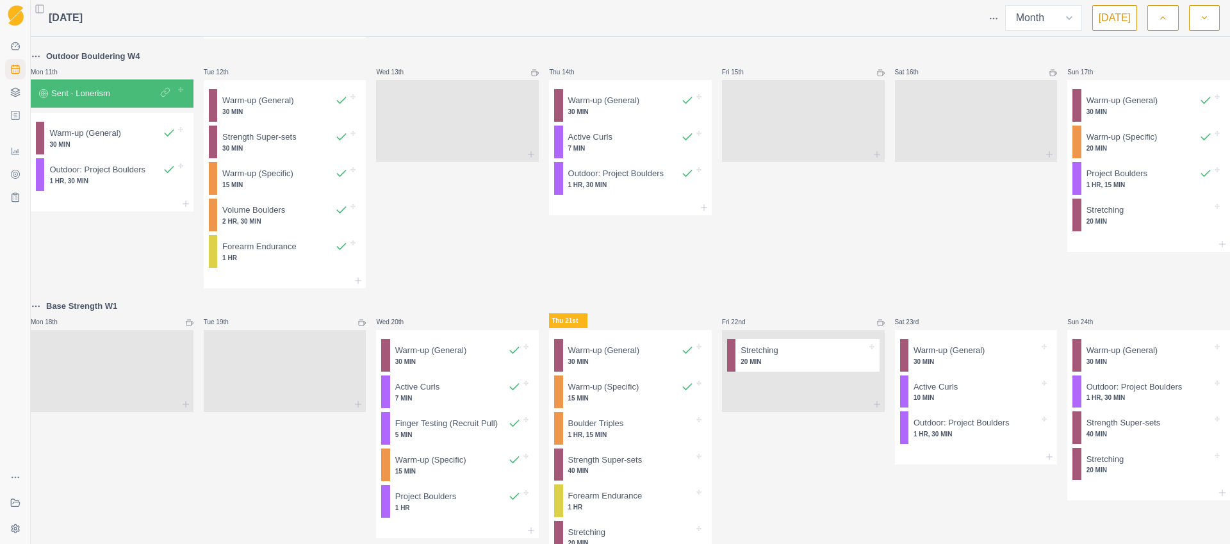
scroll to position [594, 0]
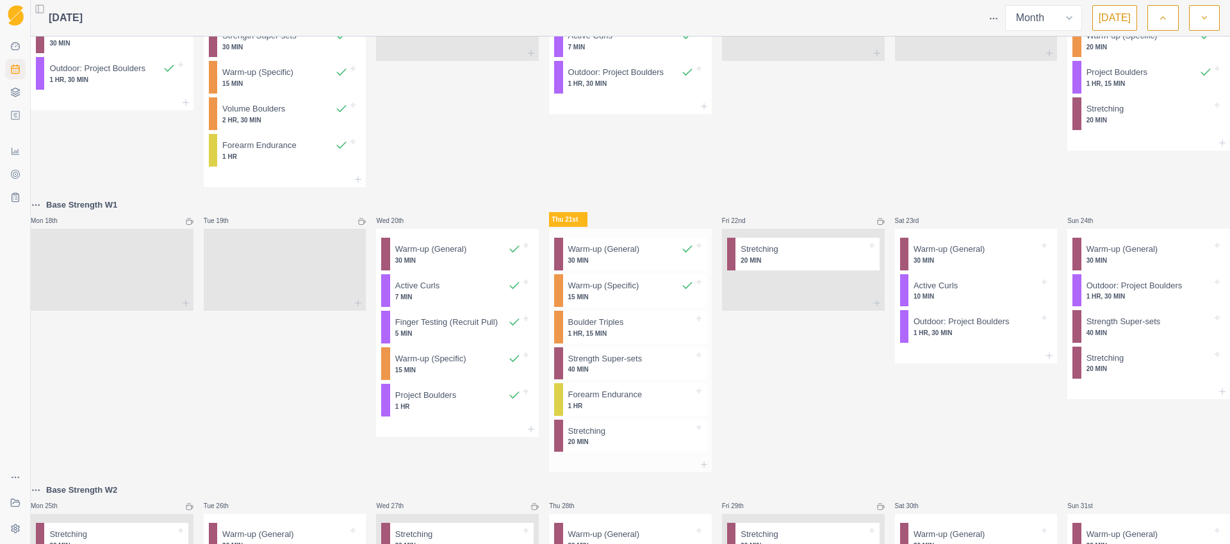
click at [625, 338] on p "1 HR, 15 MIN" at bounding box center [631, 334] width 126 height 10
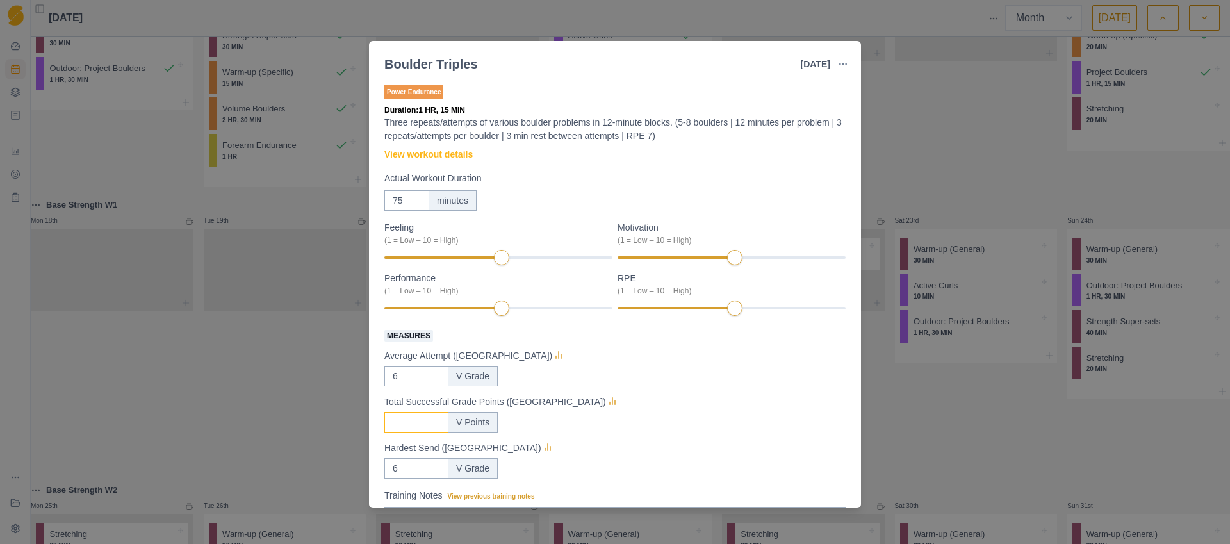
click at [412, 386] on input "Measures" at bounding box center [416, 376] width 64 height 20
click at [844, 65] on icon "button" at bounding box center [843, 64] width 10 height 10
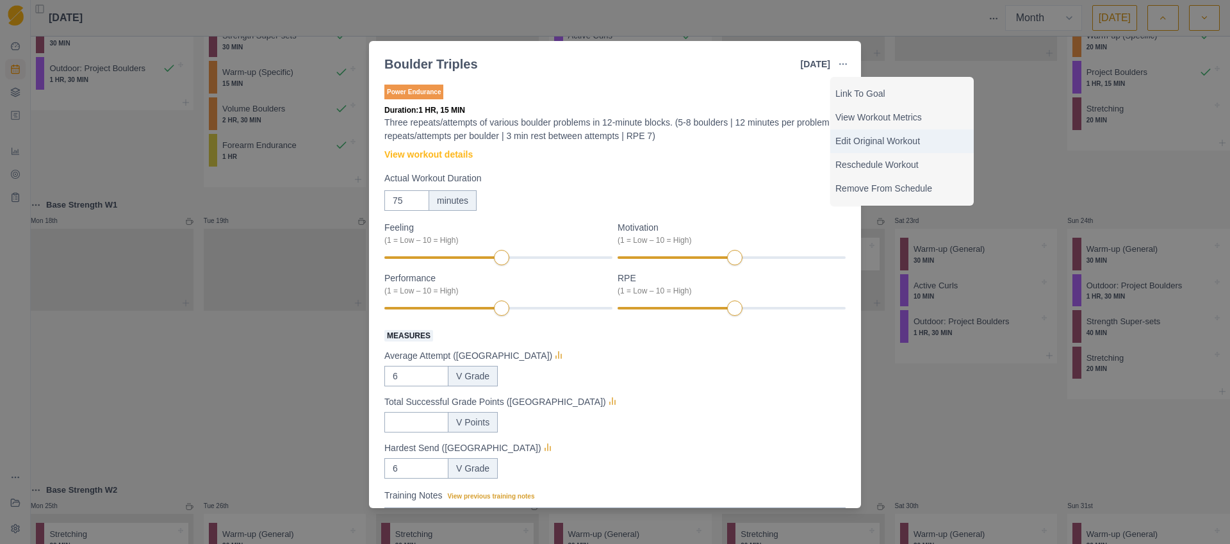
click at [864, 137] on p "Edit Original Workout" at bounding box center [901, 141] width 133 height 13
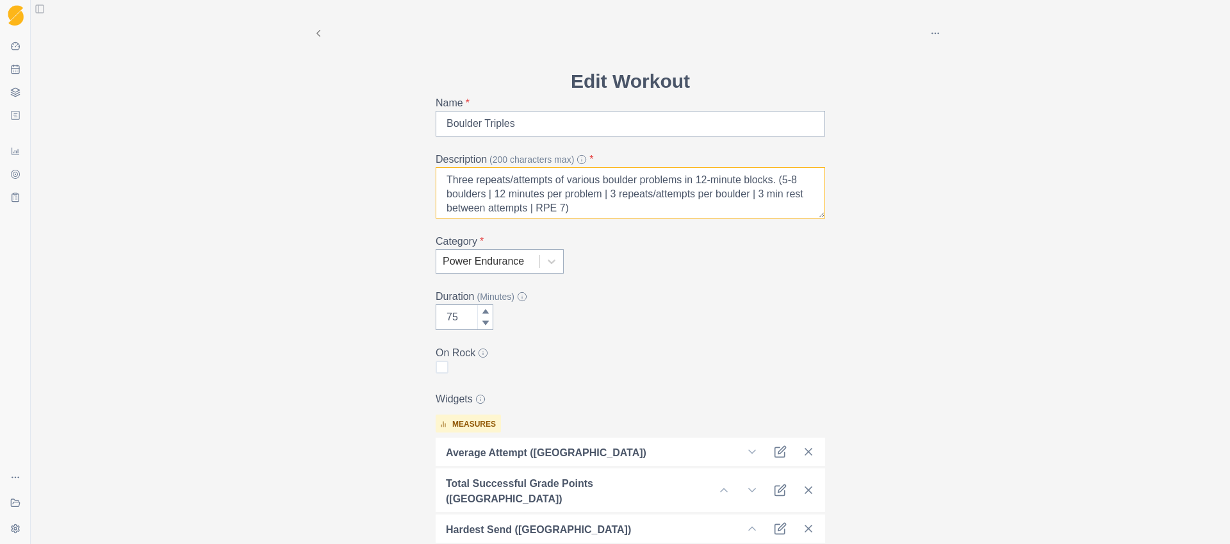
click at [707, 181] on textarea "Three repeats/attempts of various boulder problems in 12-minute blocks. (5-8 bo…" at bounding box center [630, 192] width 389 height 51
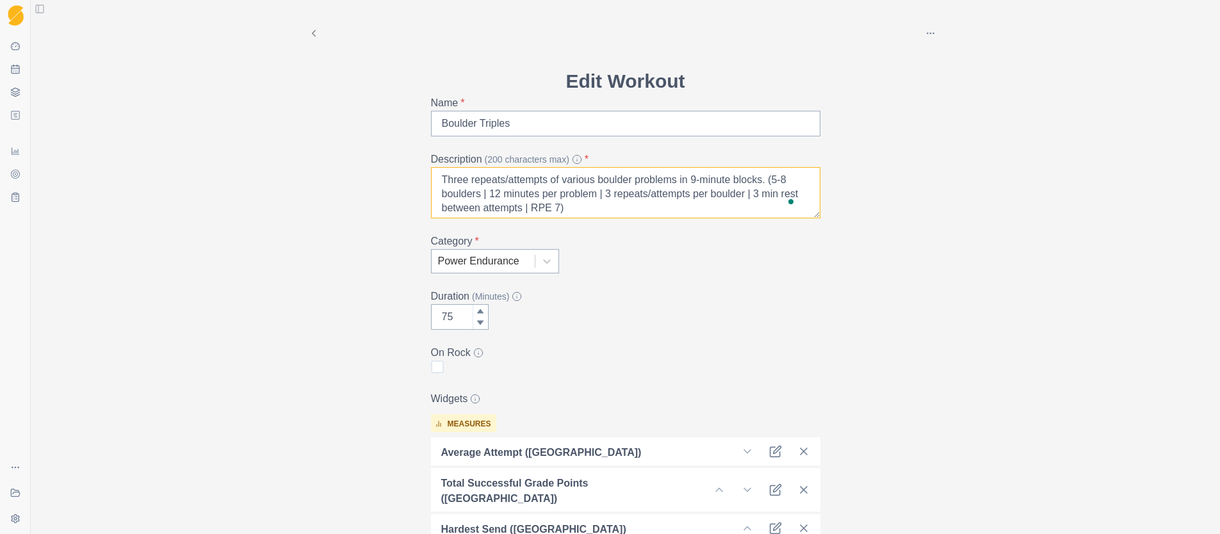
click at [495, 194] on textarea "Three repeats/attempts of various boulder problems in 9-minute blocks. (5-8 bou…" at bounding box center [625, 192] width 389 height 51
drag, startPoint x: 542, startPoint y: 210, endPoint x: 501, endPoint y: 208, distance: 41.1
click at [501, 208] on textarea "Three repeats/attempts of various boulder problems in 9-minute blocks. (5-8 bou…" at bounding box center [625, 192] width 389 height 51
click at [665, 259] on div "Category * Power Endurance" at bounding box center [625, 254] width 389 height 40
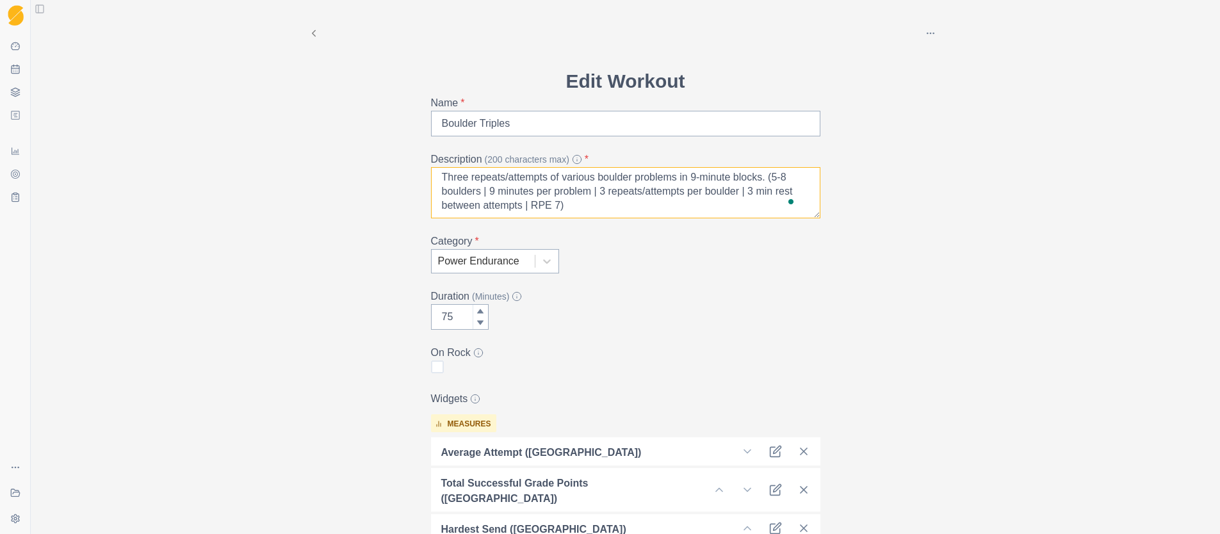
click at [541, 209] on textarea "Three repeats/attempts of various boulder problems in 9-minute blocks. (5-8 bou…" at bounding box center [625, 192] width 389 height 51
click at [844, 275] on div "Archive Delete Edit Workout Name * Boulder Triples Description (200 characters …" at bounding box center [626, 506] width 656 height 1013
click at [698, 178] on textarea "Three repeats/attempts of various boulder problems in 9-minute blocks. (5-8 bou…" at bounding box center [625, 192] width 389 height 51
type textarea "Three repeats/attempts of various boulder problems in 12-minute blocks. (5-8 bo…"
click at [885, 274] on div "Archive Delete Edit Workout Name * Boulder Triples Description (200 characters …" at bounding box center [626, 506] width 656 height 1013
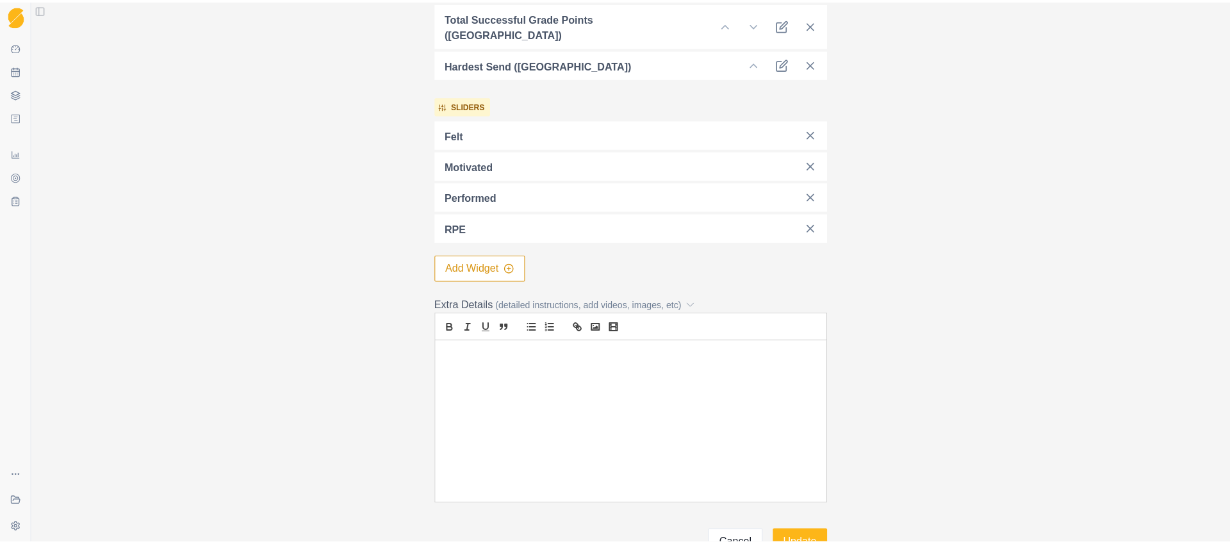
scroll to position [526, 0]
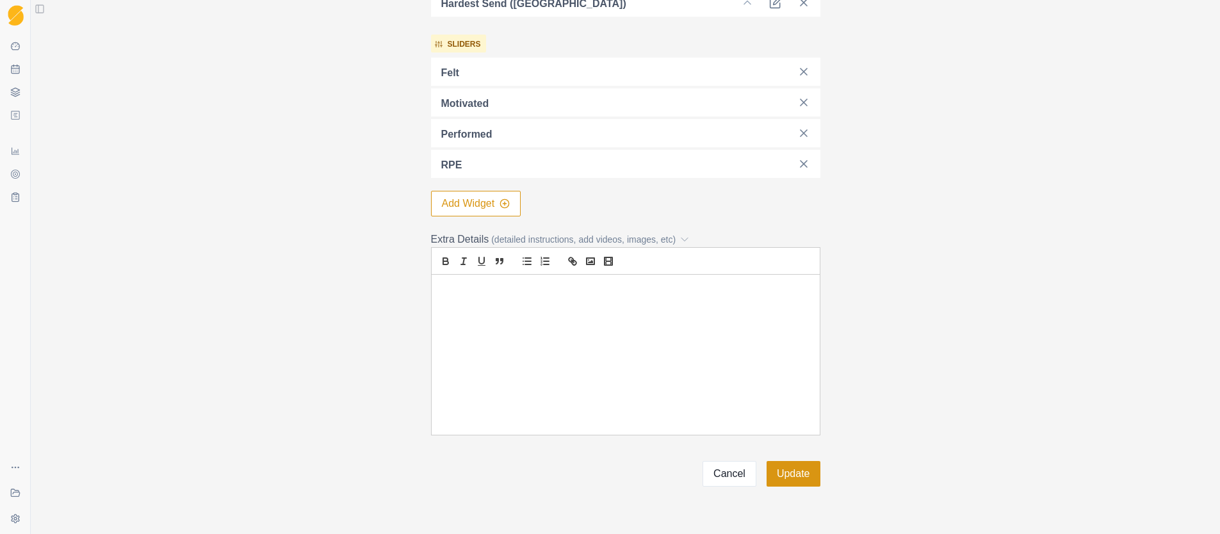
click at [798, 461] on button "Update" at bounding box center [794, 474] width 54 height 26
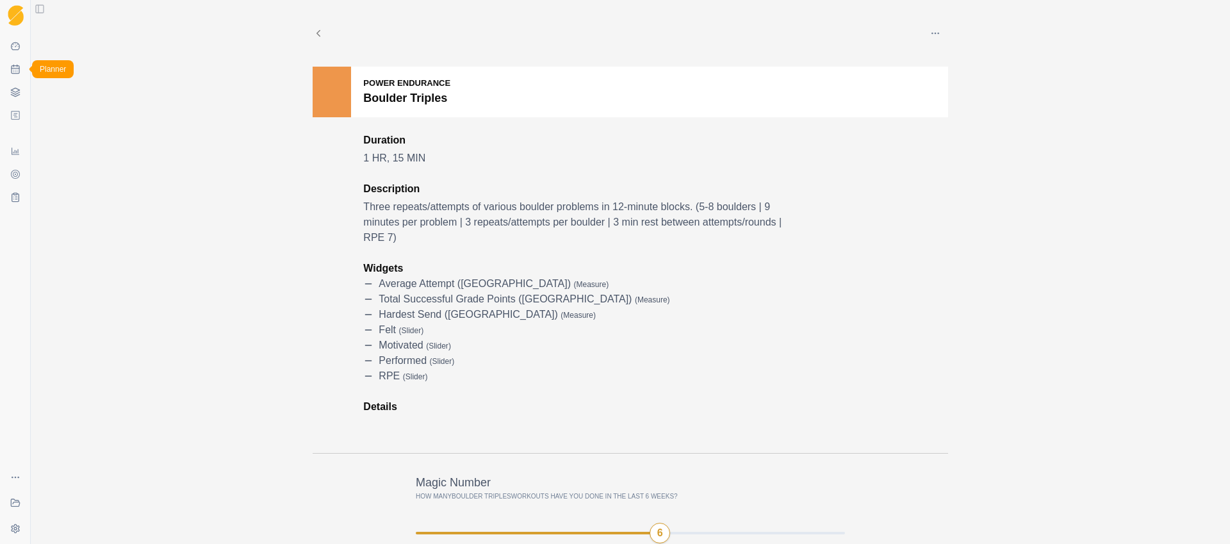
click at [13, 69] on icon at bounding box center [15, 69] width 10 height 10
select select "month"
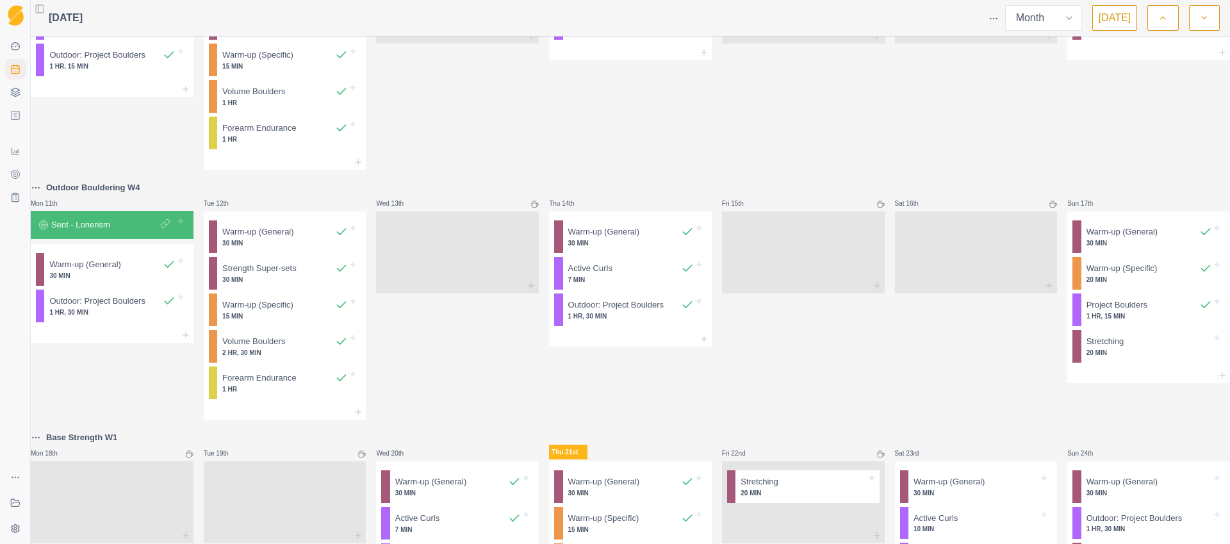
scroll to position [792, 0]
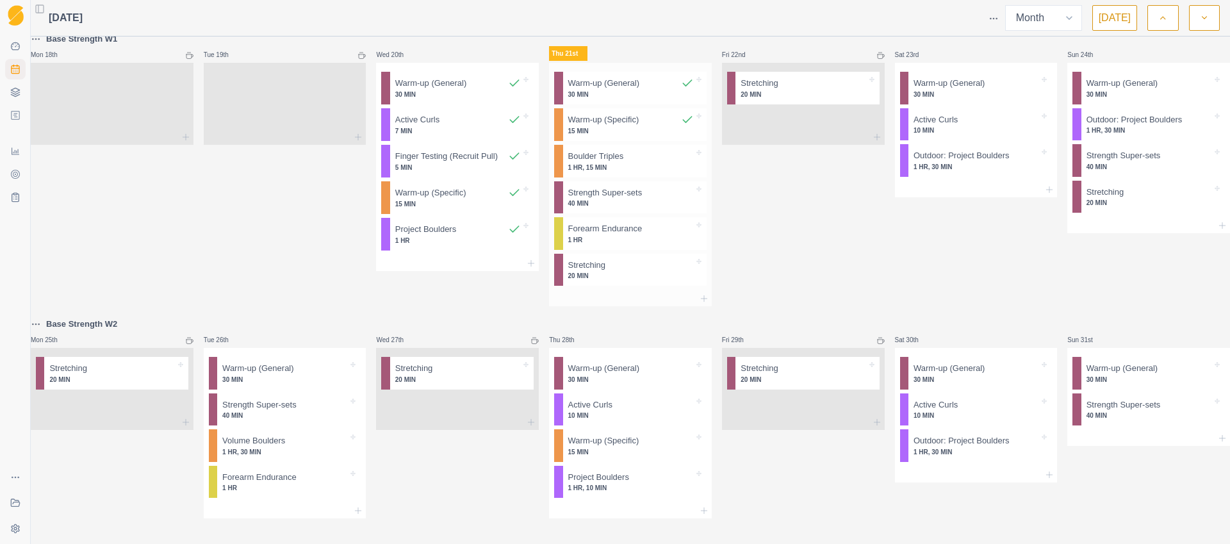
click at [642, 163] on p "1 HR, 15 MIN" at bounding box center [631, 168] width 126 height 10
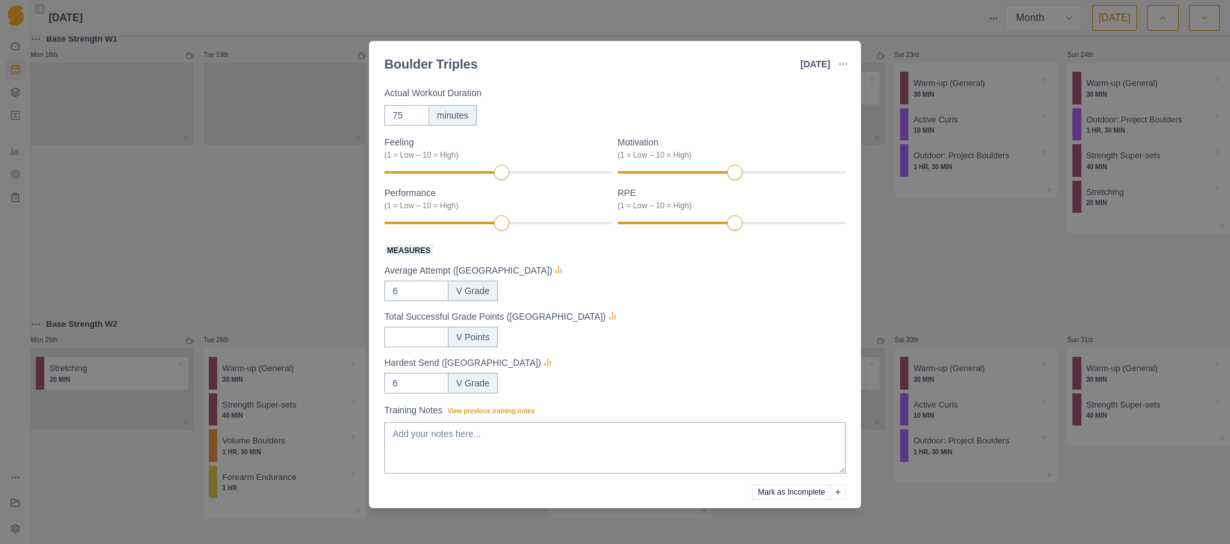
scroll to position [89, 0]
click at [404, 111] on input "75" at bounding box center [406, 111] width 45 height 20
type input "72"
click at [673, 333] on div "V Points" at bounding box center [614, 333] width 461 height 20
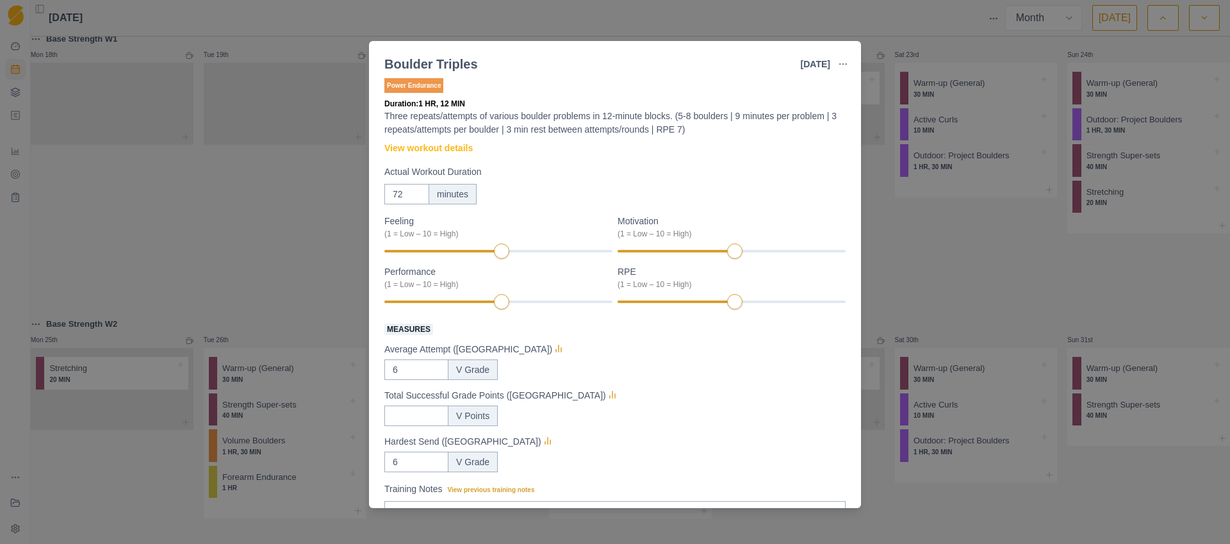
scroll to position [0, 0]
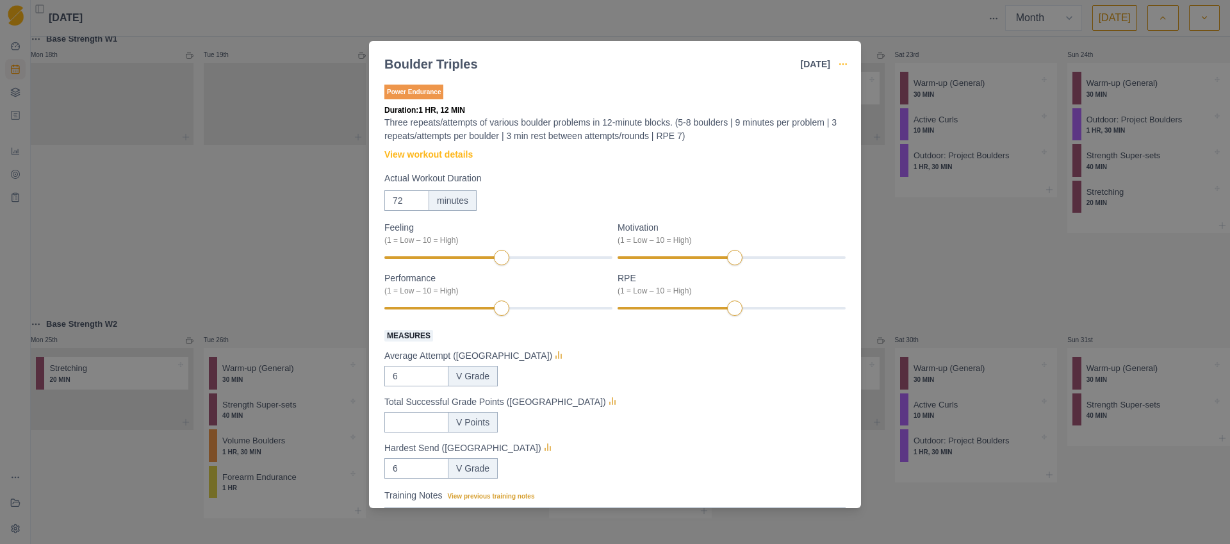
click at [845, 63] on icon "button" at bounding box center [843, 64] width 10 height 10
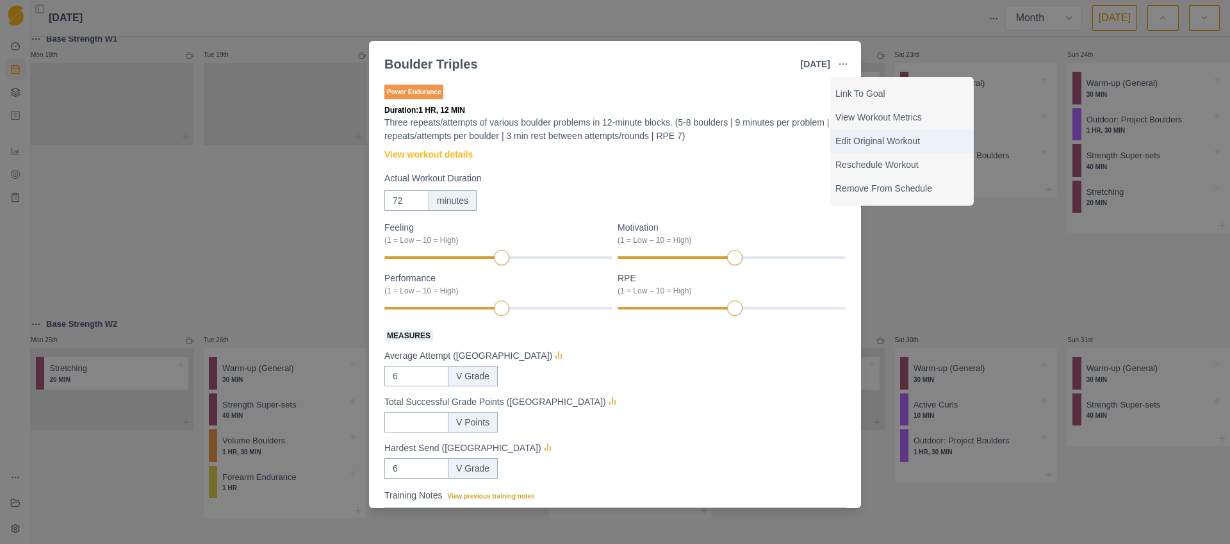
click at [863, 141] on p "Edit Original Workout" at bounding box center [901, 141] width 133 height 13
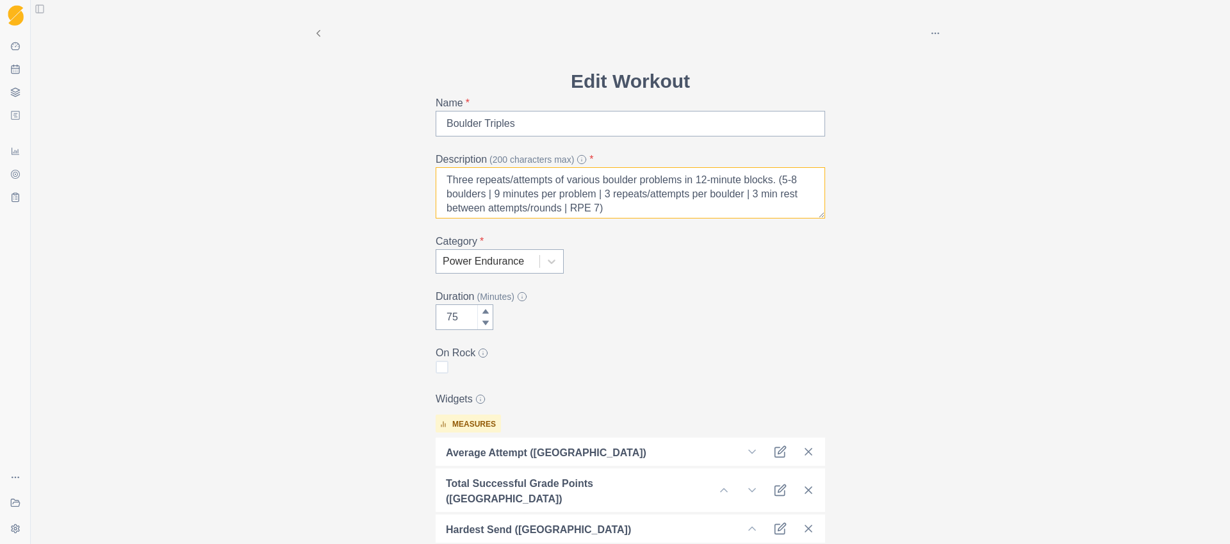
click at [505, 195] on textarea "Three repeats/attempts of various boulder problems in 12-minute blocks. (5-8 bo…" at bounding box center [630, 192] width 389 height 51
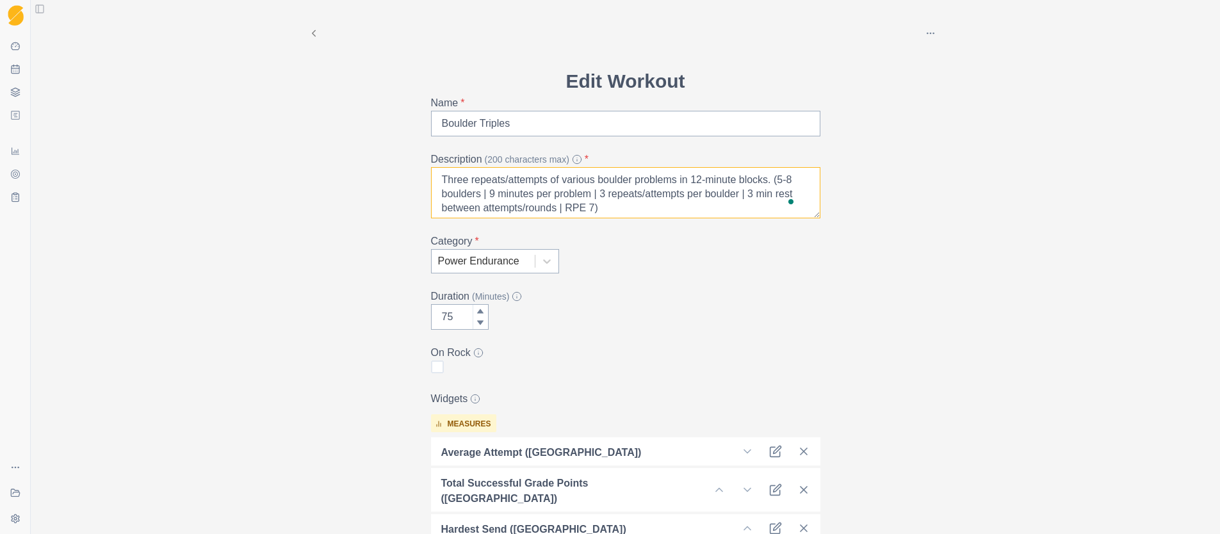
click at [575, 209] on textarea "Three repeats/attempts of various boulder problems in 12-minute blocks. (5-8 bo…" at bounding box center [625, 192] width 389 height 51
drag, startPoint x: 575, startPoint y: 209, endPoint x: 546, endPoint y: 210, distance: 29.5
click at [546, 210] on textarea "Three repeats/attempts of various boulder problems in 12-minute blocks. (5-8 bo…" at bounding box center [625, 192] width 389 height 51
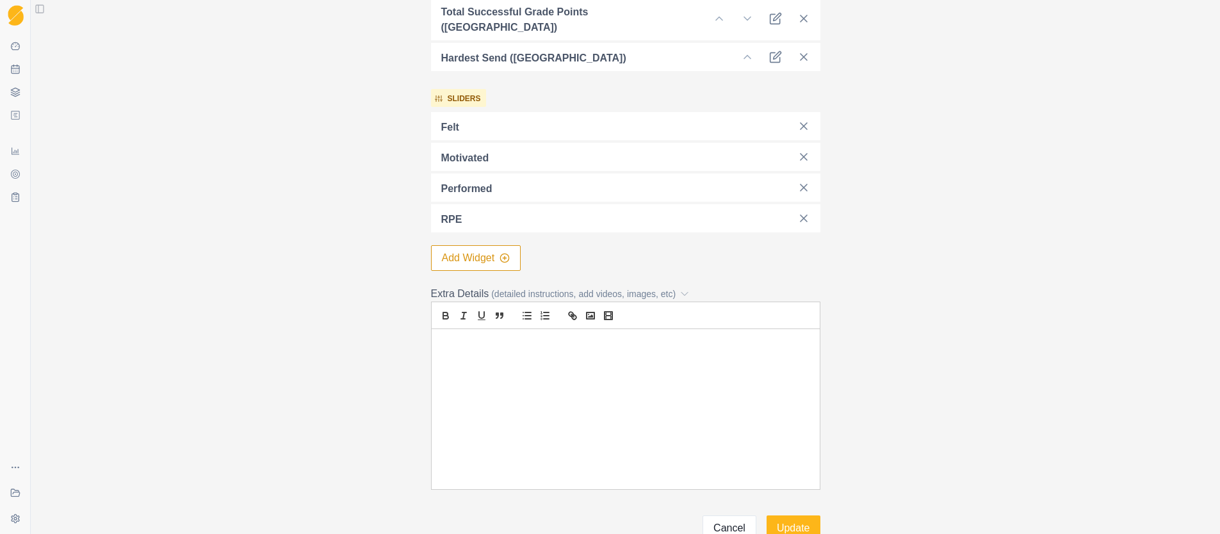
scroll to position [0, 0]
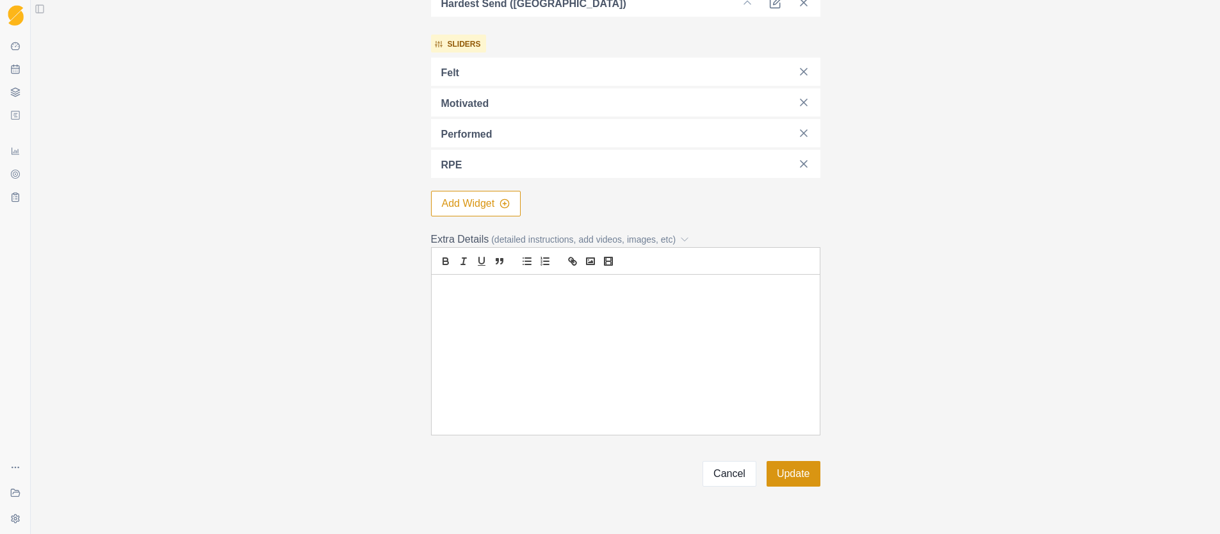
type textarea "Three repeats/attempts of various boulder problems in 12-minute blocks. (5-8 bo…"
click at [798, 469] on button "Update" at bounding box center [794, 474] width 54 height 26
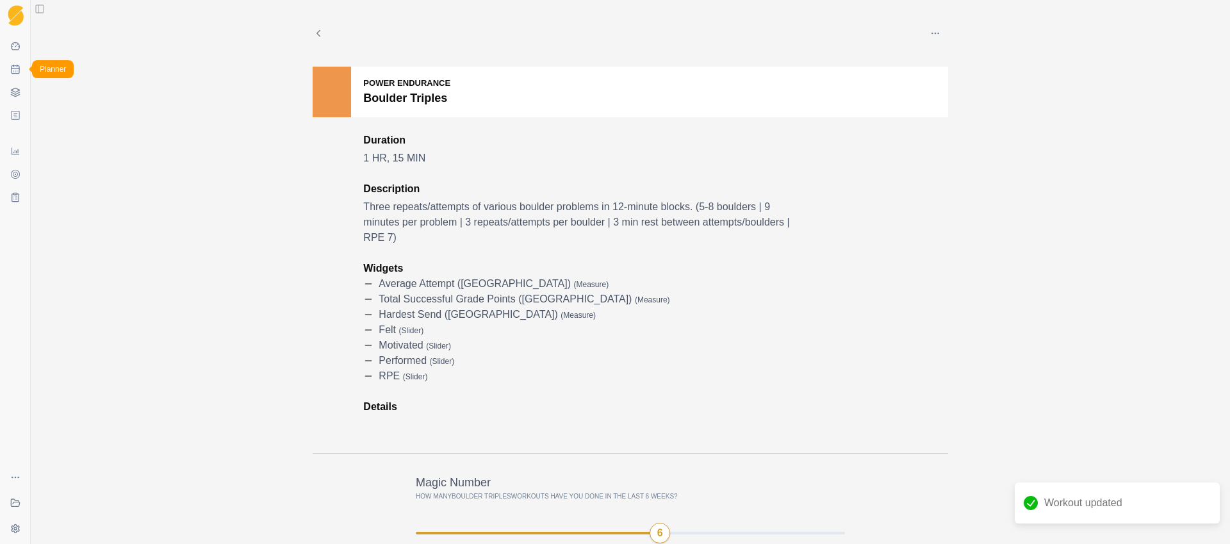
click at [7, 71] on link "Planner" at bounding box center [15, 69] width 20 height 20
select select "month"
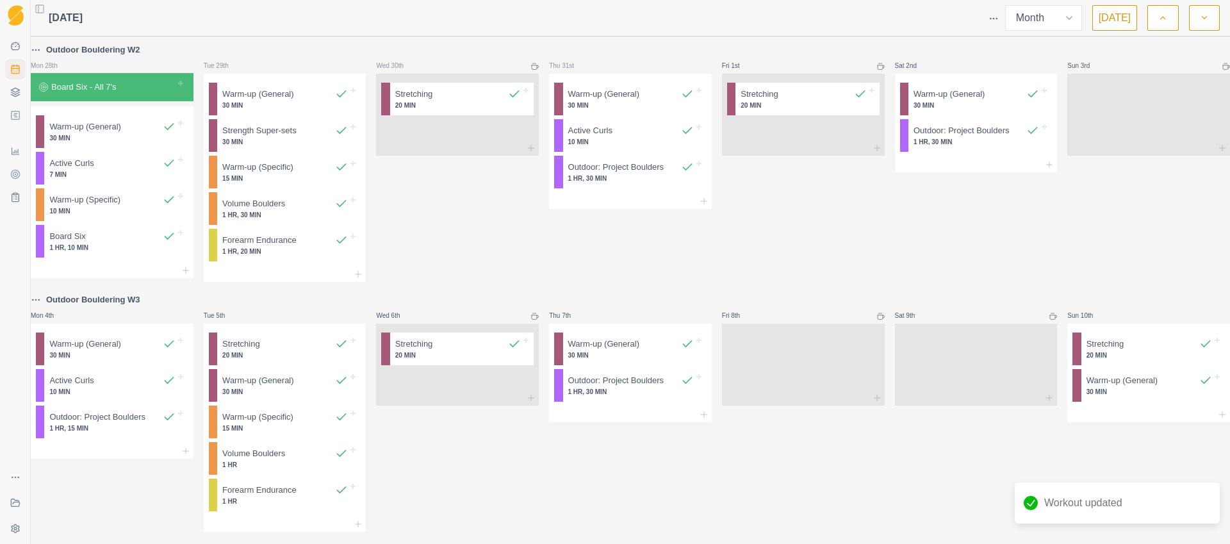
scroll to position [628, 0]
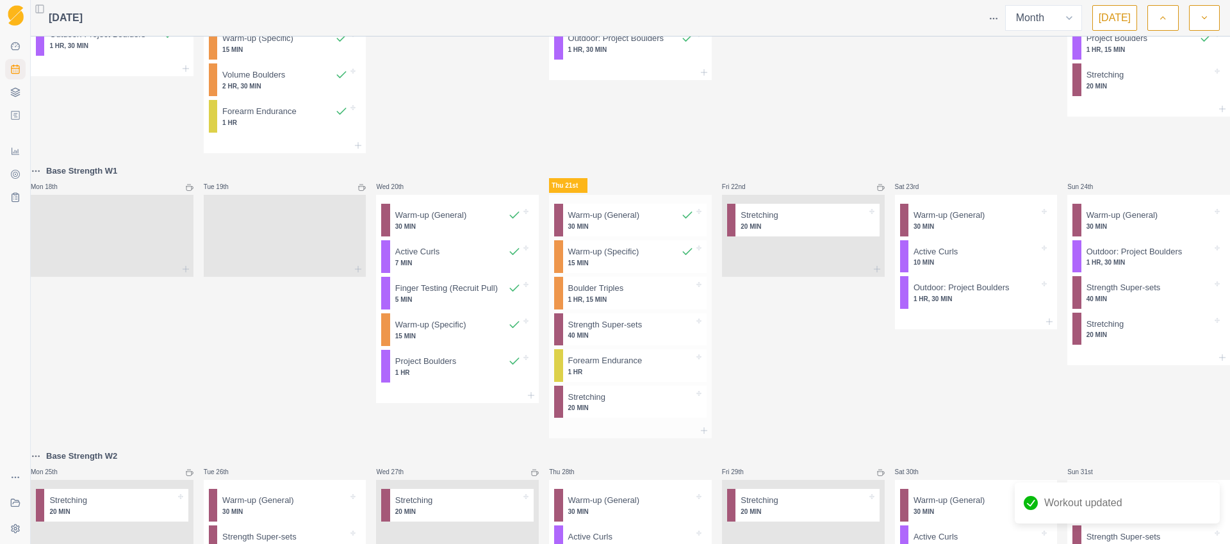
click at [630, 304] on p "1 HR, 15 MIN" at bounding box center [631, 300] width 126 height 10
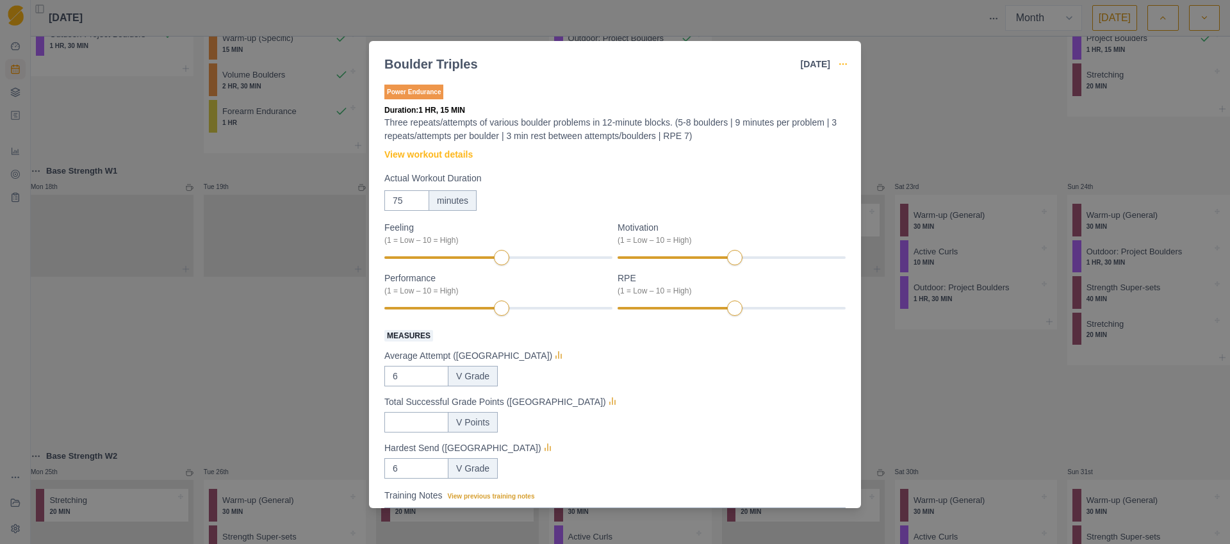
click at [843, 61] on icon "button" at bounding box center [843, 64] width 10 height 10
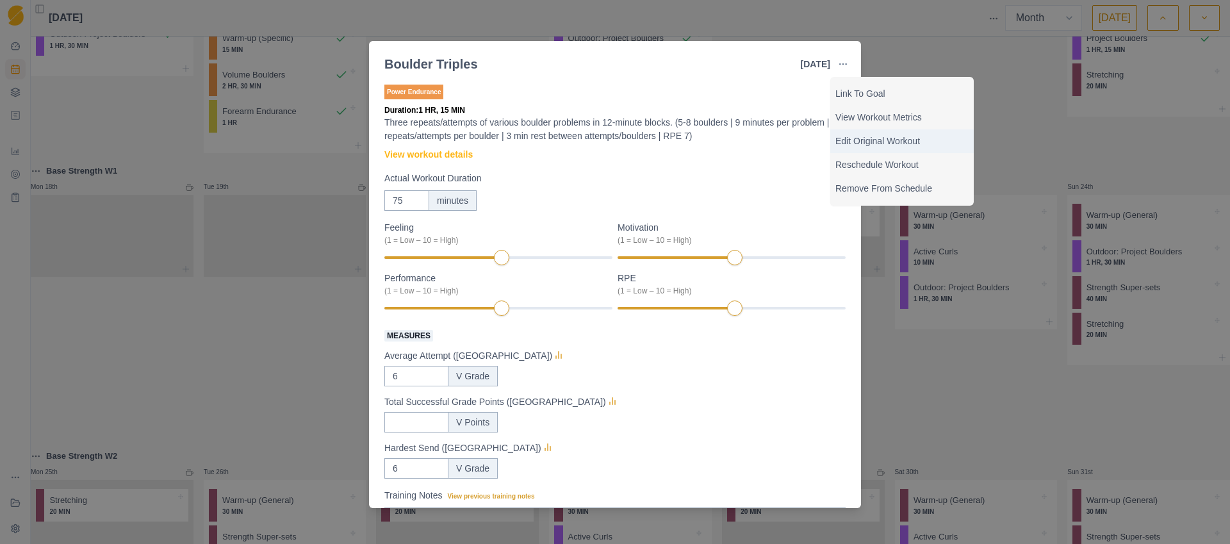
click at [883, 140] on p "Edit Original Workout" at bounding box center [901, 141] width 133 height 13
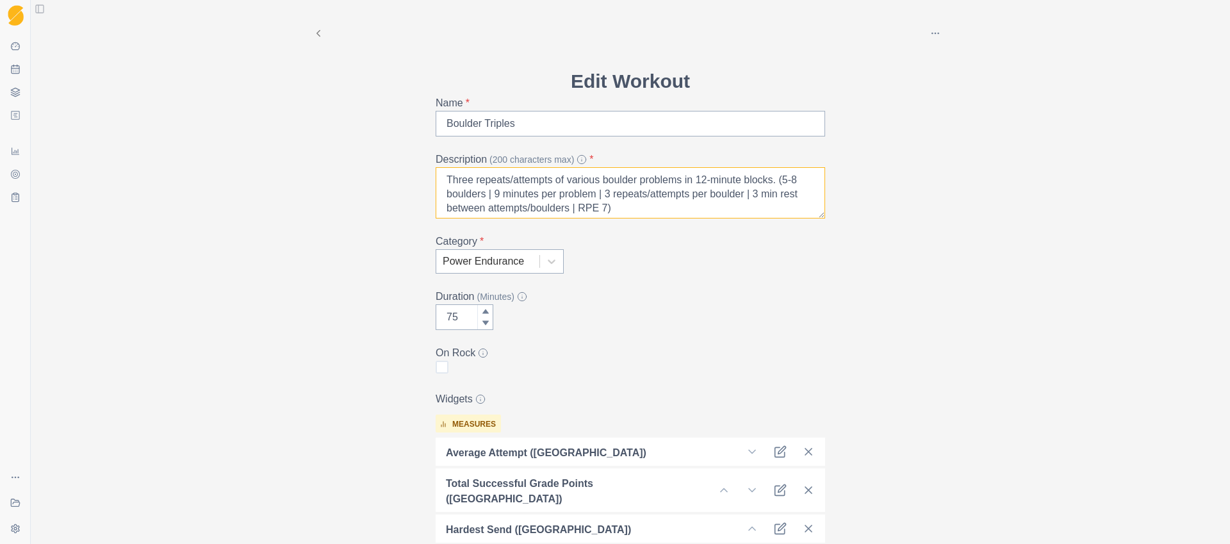
click at [790, 181] on textarea "Three repeats/attempts of various boulder problems in 12-minute blocks. (5-8 bo…" at bounding box center [630, 192] width 389 height 51
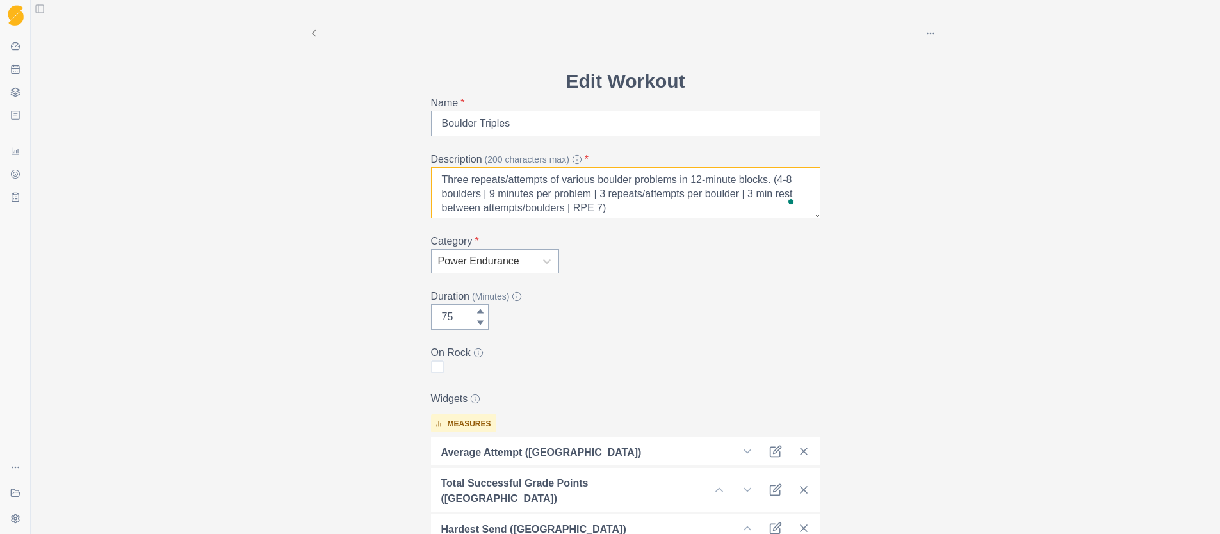
type textarea "Three repeats/attempts of various boulder problems in 12-minute blocks. (4-8 bo…"
click at [477, 324] on icon at bounding box center [481, 323] width 8 height 8
type input "72"
click at [477, 324] on icon at bounding box center [481, 323] width 8 height 8
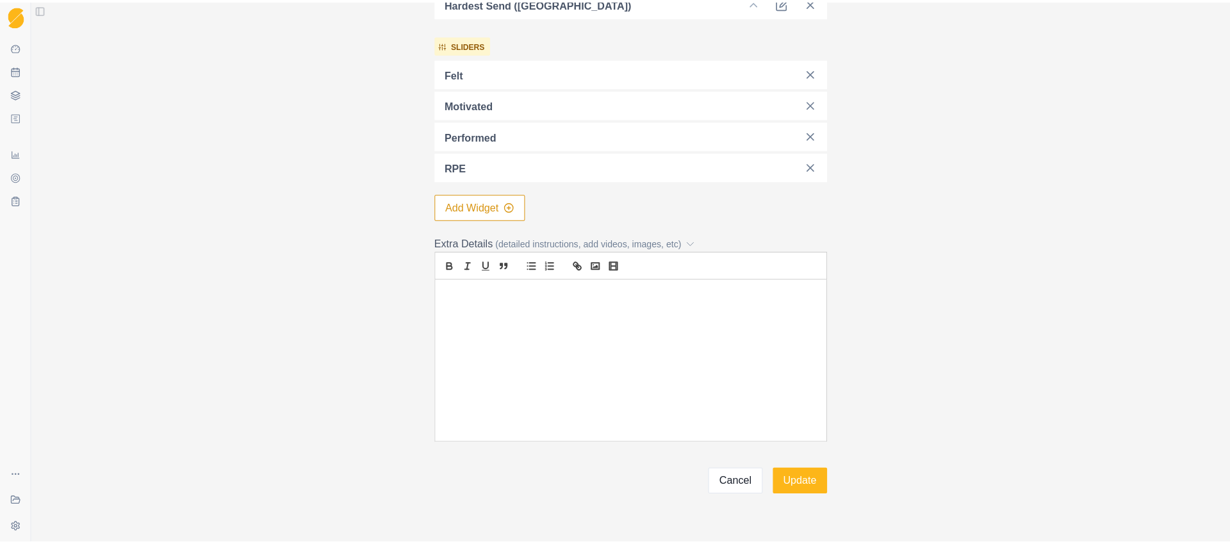
scroll to position [526, 0]
click at [795, 462] on button "Update" at bounding box center [794, 474] width 54 height 26
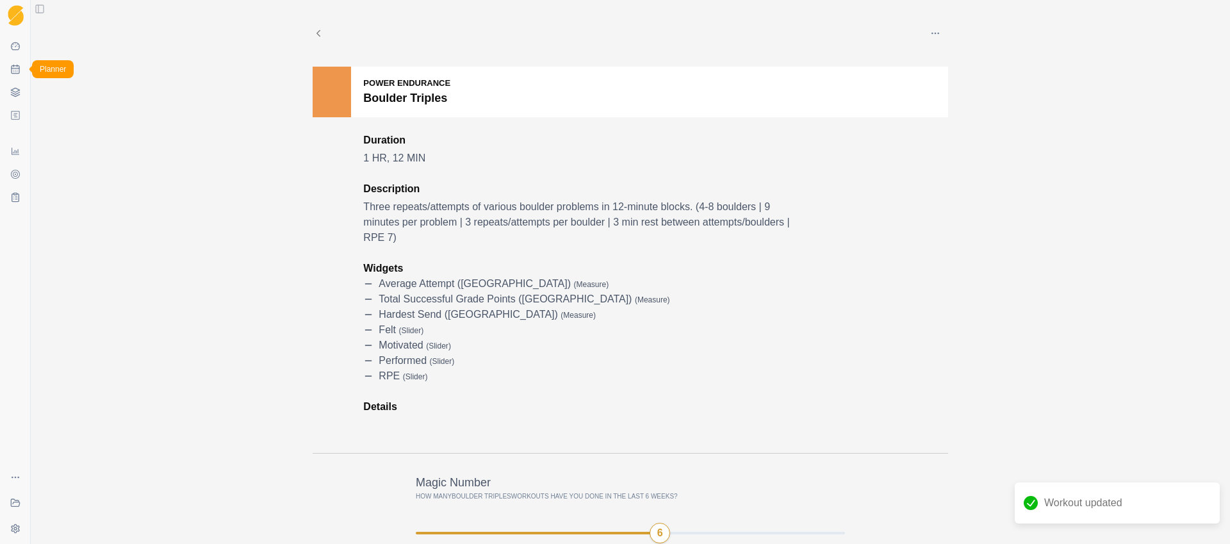
click at [15, 67] on icon at bounding box center [15, 69] width 10 height 10
select select "month"
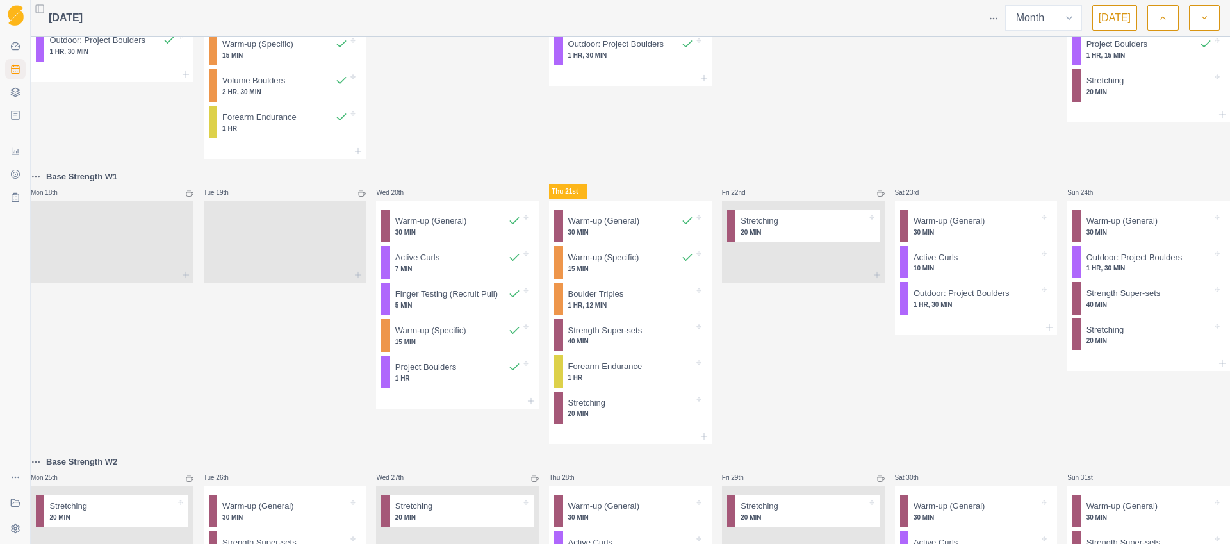
scroll to position [632, 0]
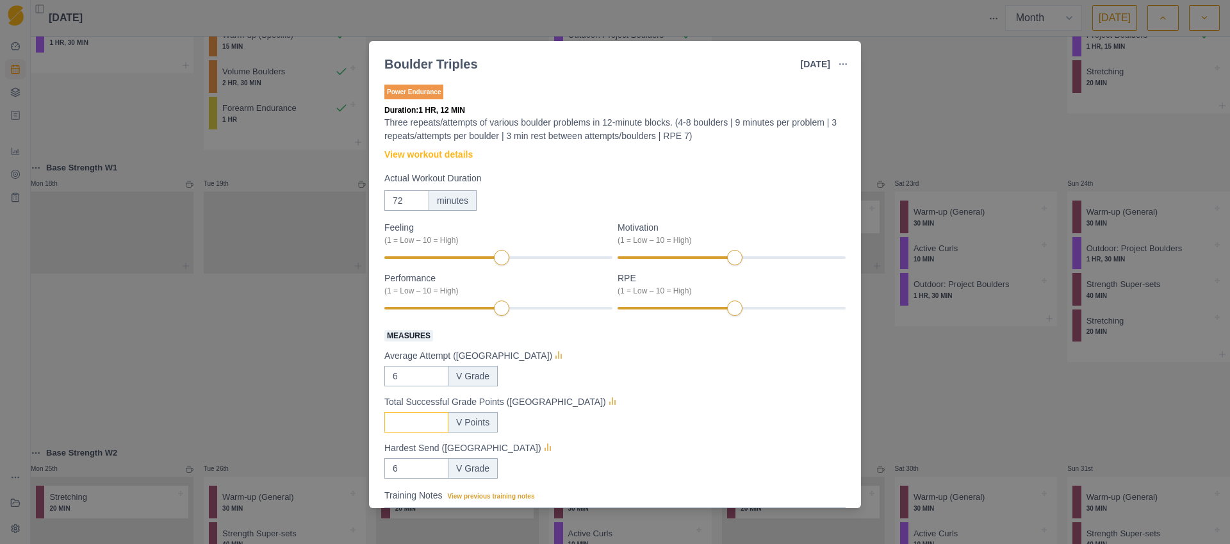
click at [402, 386] on input "Measures" at bounding box center [416, 376] width 64 height 20
type input "60"
click at [653, 420] on div "60 V Points" at bounding box center [614, 422] width 461 height 20
click at [404, 203] on input "72" at bounding box center [406, 200] width 45 height 20
click at [401, 205] on input "72" at bounding box center [406, 200] width 45 height 20
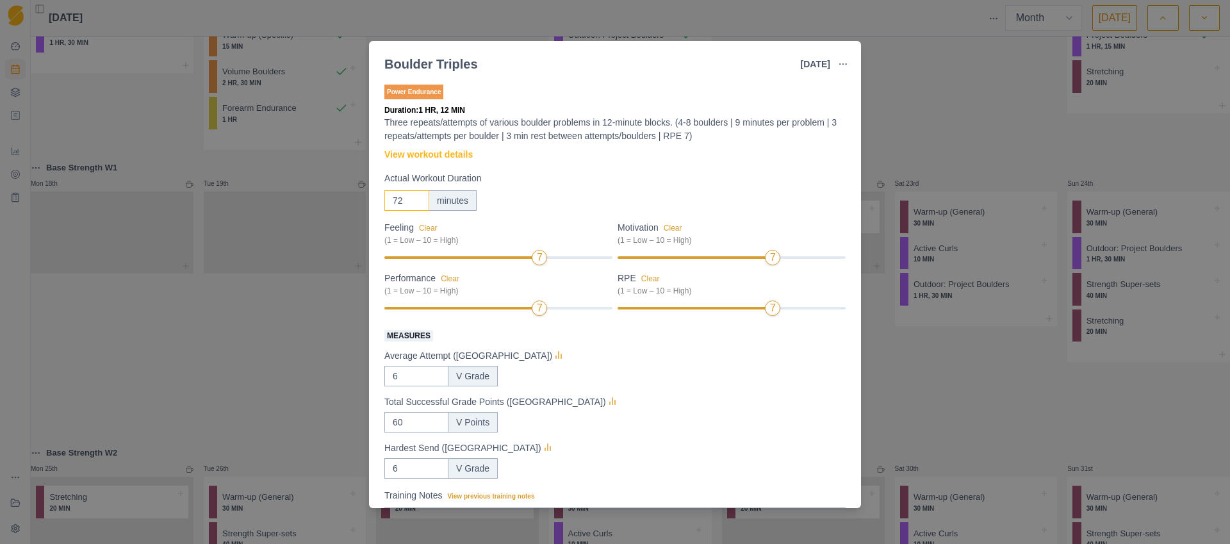
click at [418, 203] on input "71" at bounding box center [406, 200] width 45 height 20
click at [418, 203] on input "70" at bounding box center [406, 200] width 45 height 20
click at [418, 203] on input "69" at bounding box center [406, 200] width 45 height 20
click at [418, 203] on input "68" at bounding box center [406, 200] width 45 height 20
click at [417, 203] on input "67" at bounding box center [406, 200] width 45 height 20
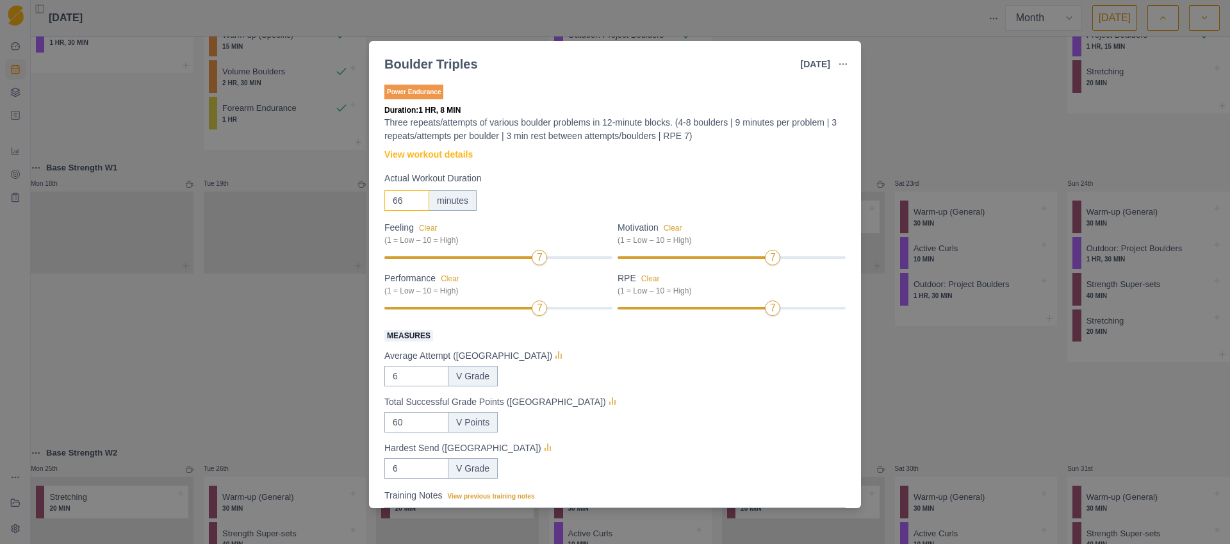
click at [417, 204] on input "66" at bounding box center [406, 200] width 45 height 20
click at [417, 204] on input "65" at bounding box center [406, 200] width 45 height 20
click at [417, 204] on input "64" at bounding box center [406, 200] width 45 height 20
click at [416, 203] on input "63" at bounding box center [406, 200] width 45 height 20
click at [416, 203] on input "62" at bounding box center [406, 200] width 45 height 20
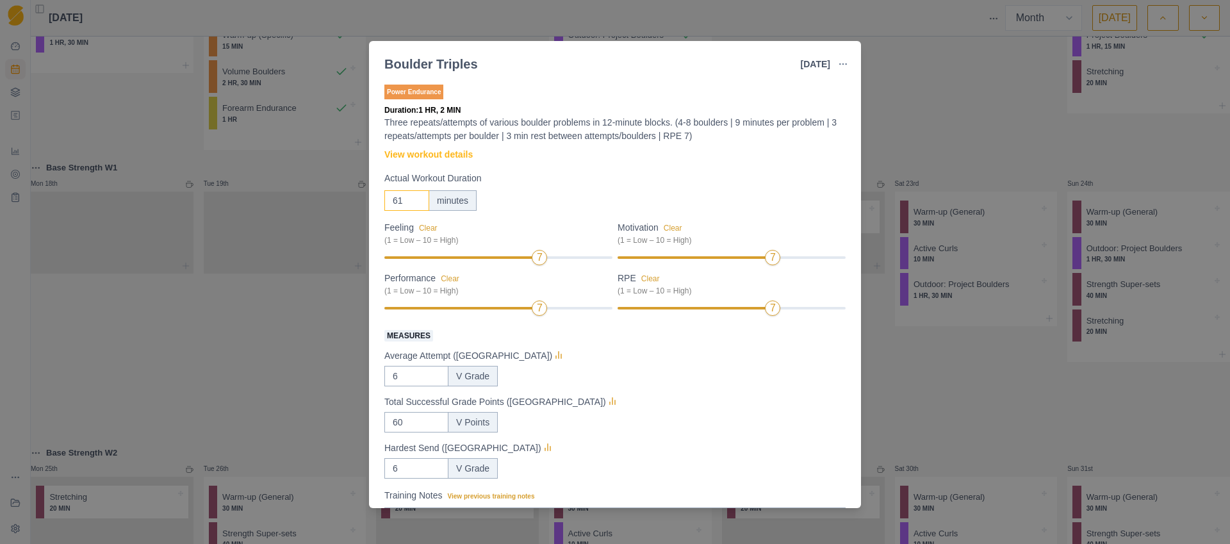
click at [417, 204] on input "61" at bounding box center [406, 200] width 45 height 20
type input "60"
click at [417, 204] on input "60" at bounding box center [406, 200] width 45 height 20
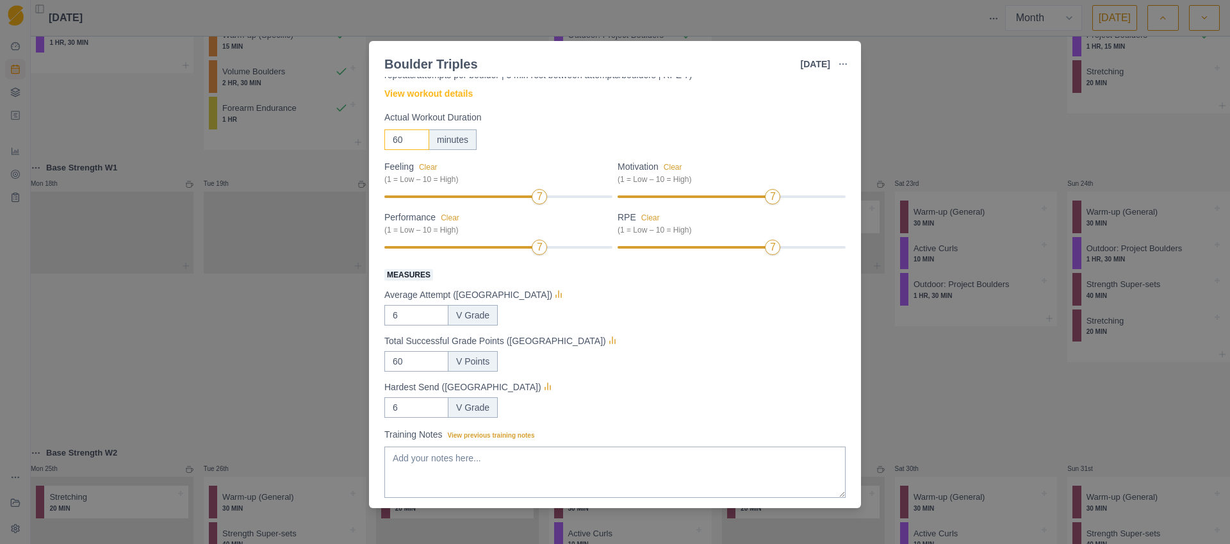
scroll to position [134, 0]
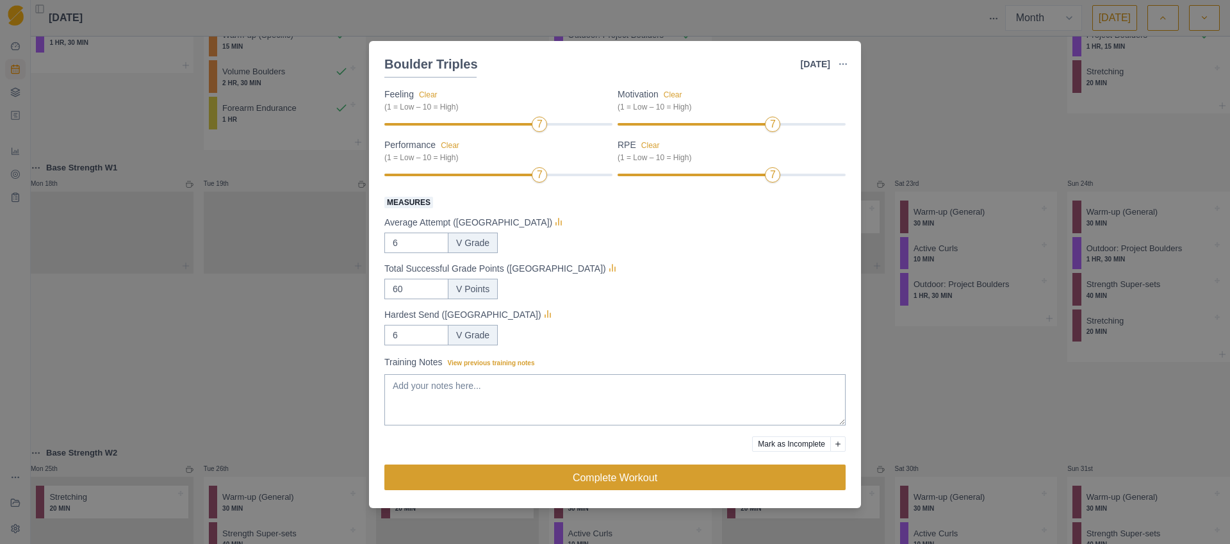
click at [633, 480] on button "Complete Workout" at bounding box center [614, 477] width 461 height 26
